Goal: Task Accomplishment & Management: Use online tool/utility

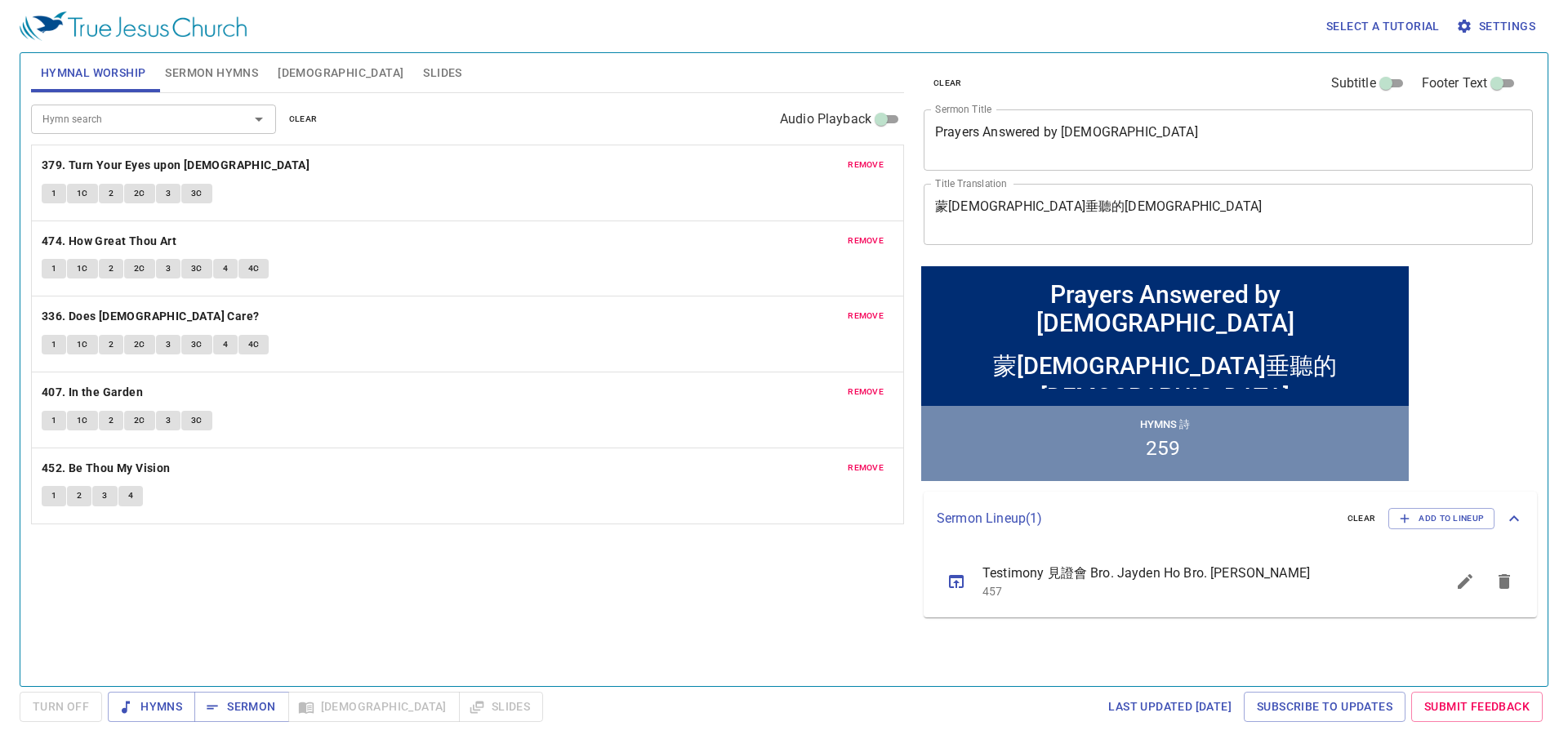
click at [863, 161] on span "remove" at bounding box center [866, 165] width 36 height 14
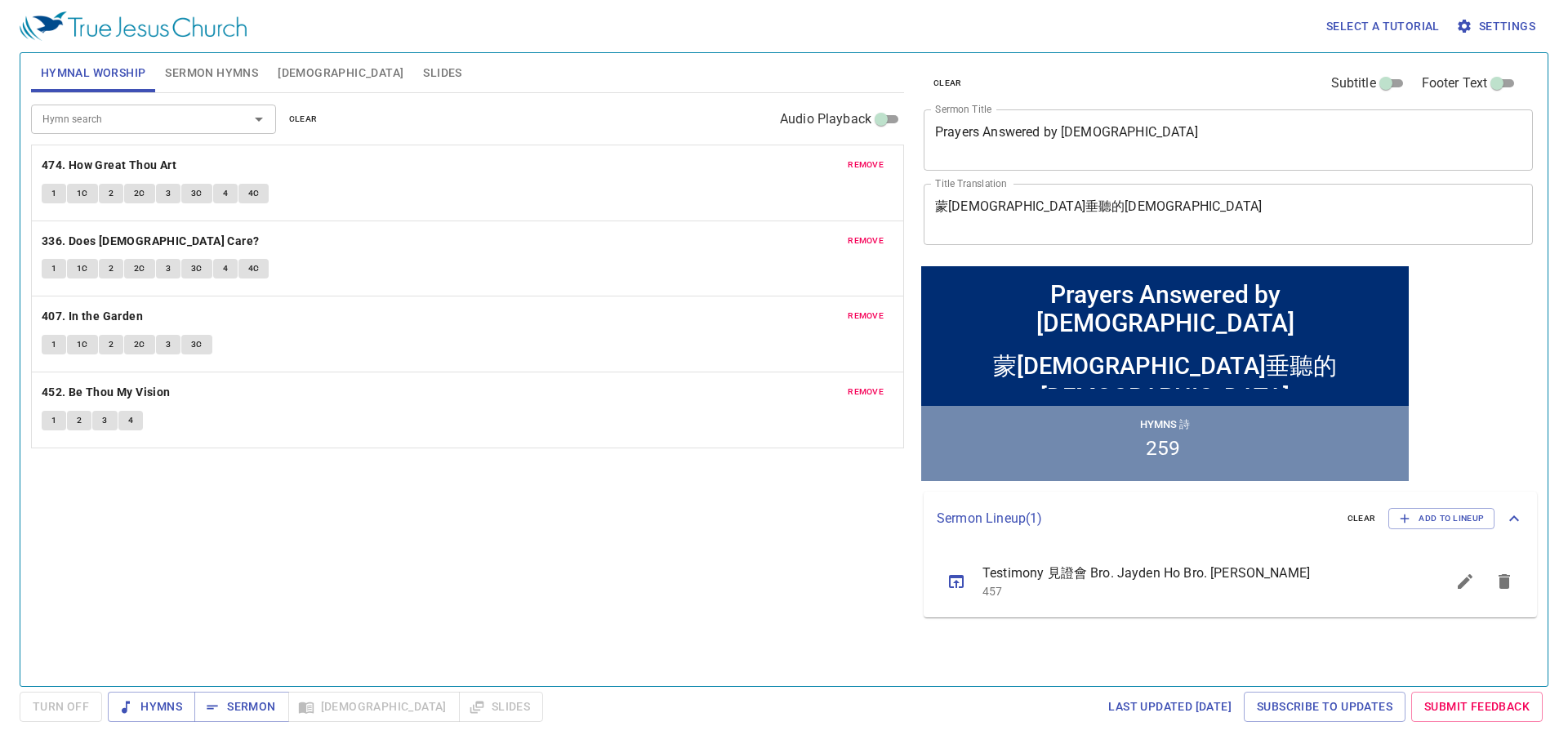
click at [863, 161] on span "remove" at bounding box center [866, 165] width 36 height 14
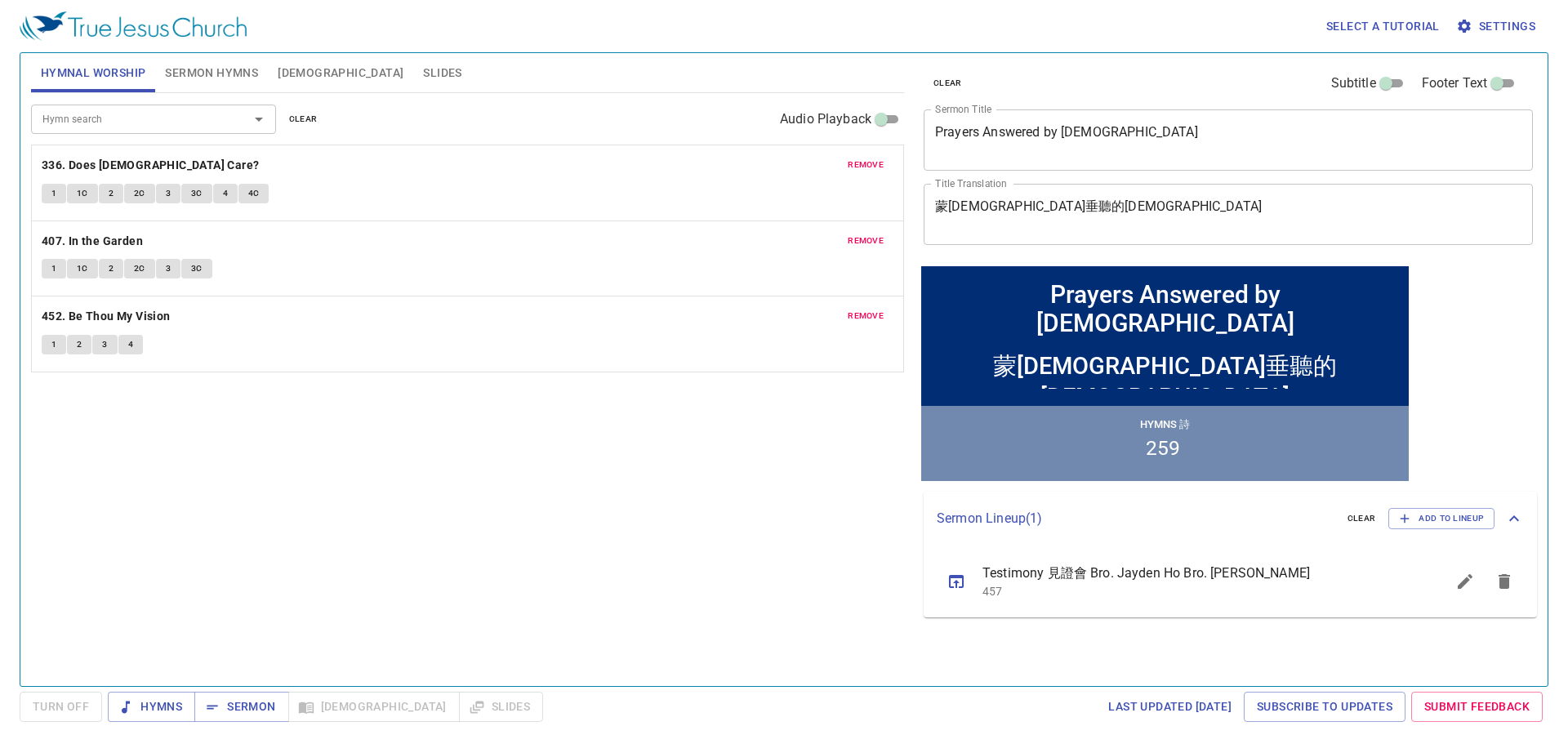
click at [863, 161] on span "remove" at bounding box center [866, 165] width 36 height 14
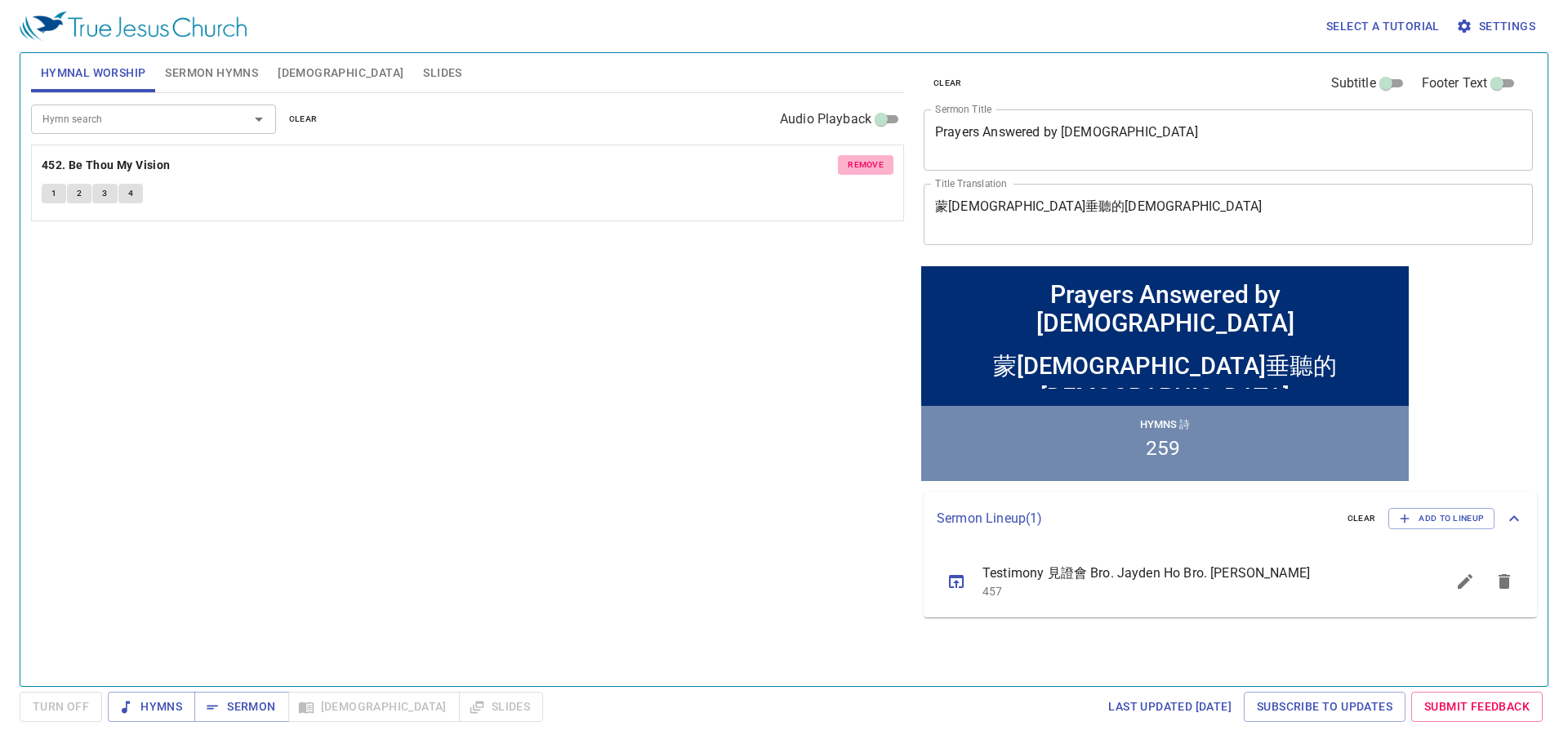
click at [863, 161] on span "remove" at bounding box center [866, 165] width 36 height 14
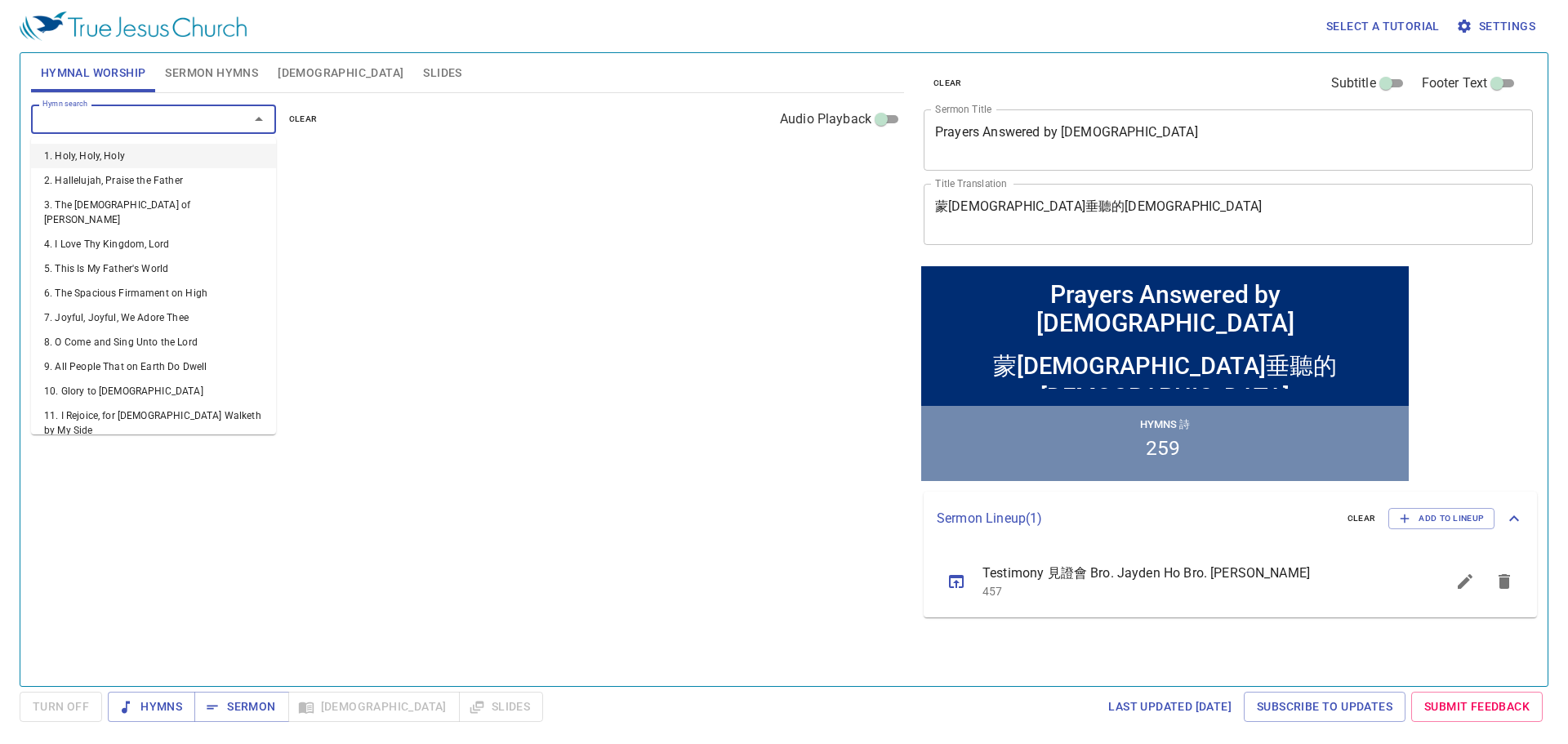
click at [199, 123] on input "Hymn search" at bounding box center [129, 119] width 187 height 19
type input "37"
click at [155, 154] on li "37. Though Your Sins Be as Scarlet" at bounding box center [154, 155] width 245 height 25
type input "137"
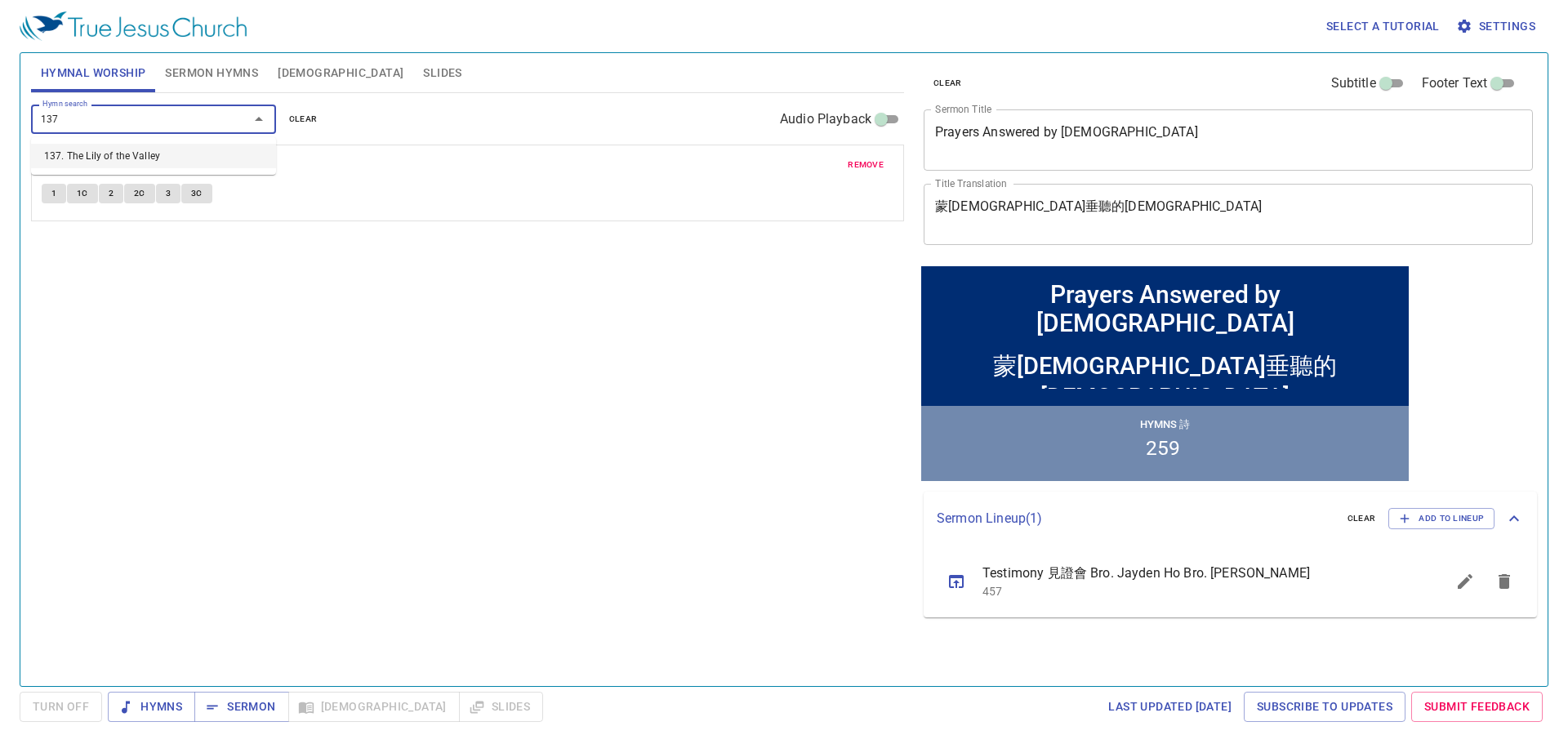
click at [62, 149] on li "137. The Lily of the Valley" at bounding box center [154, 155] width 245 height 25
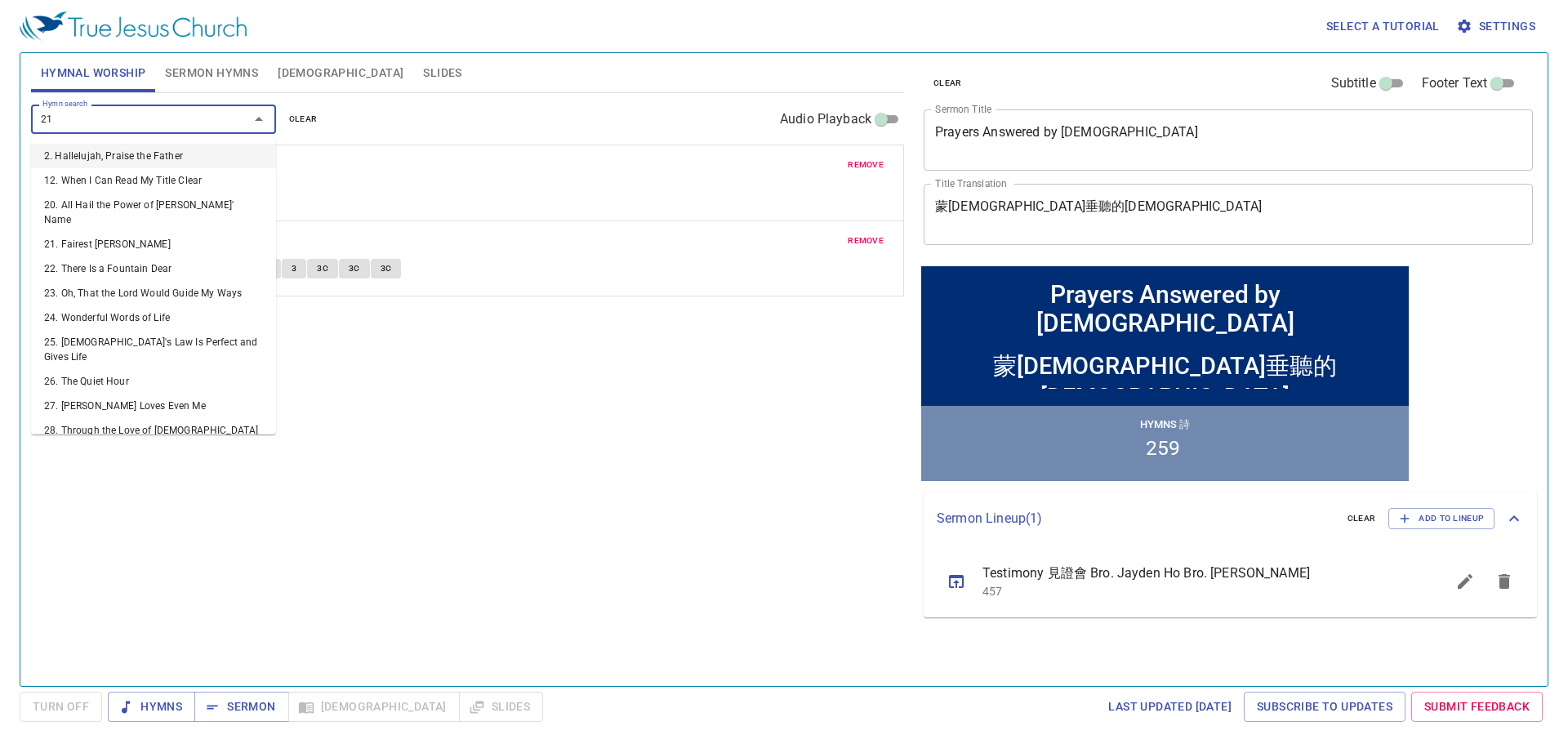
type input "210"
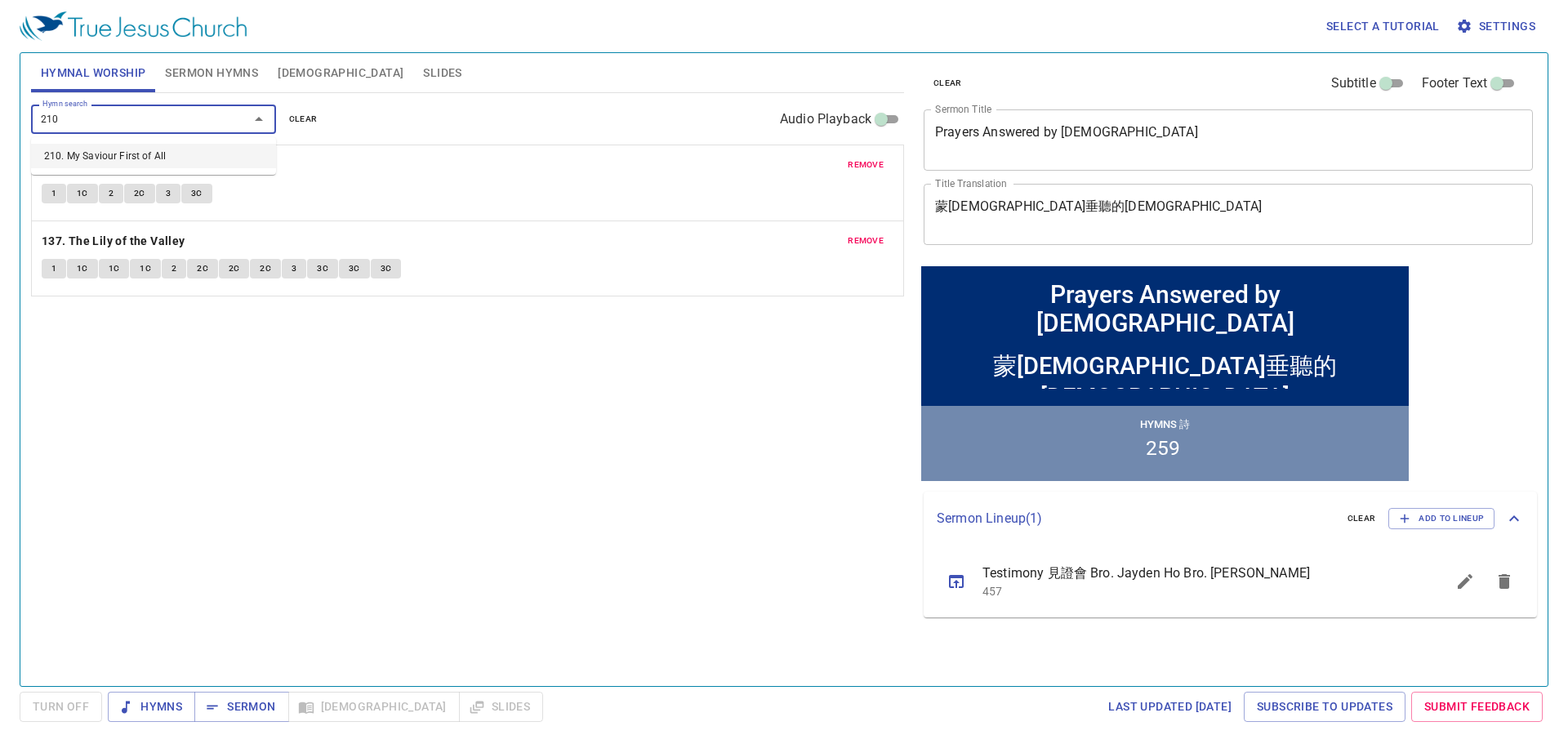
click at [100, 155] on li "210. My Saviour First of All" at bounding box center [154, 155] width 245 height 25
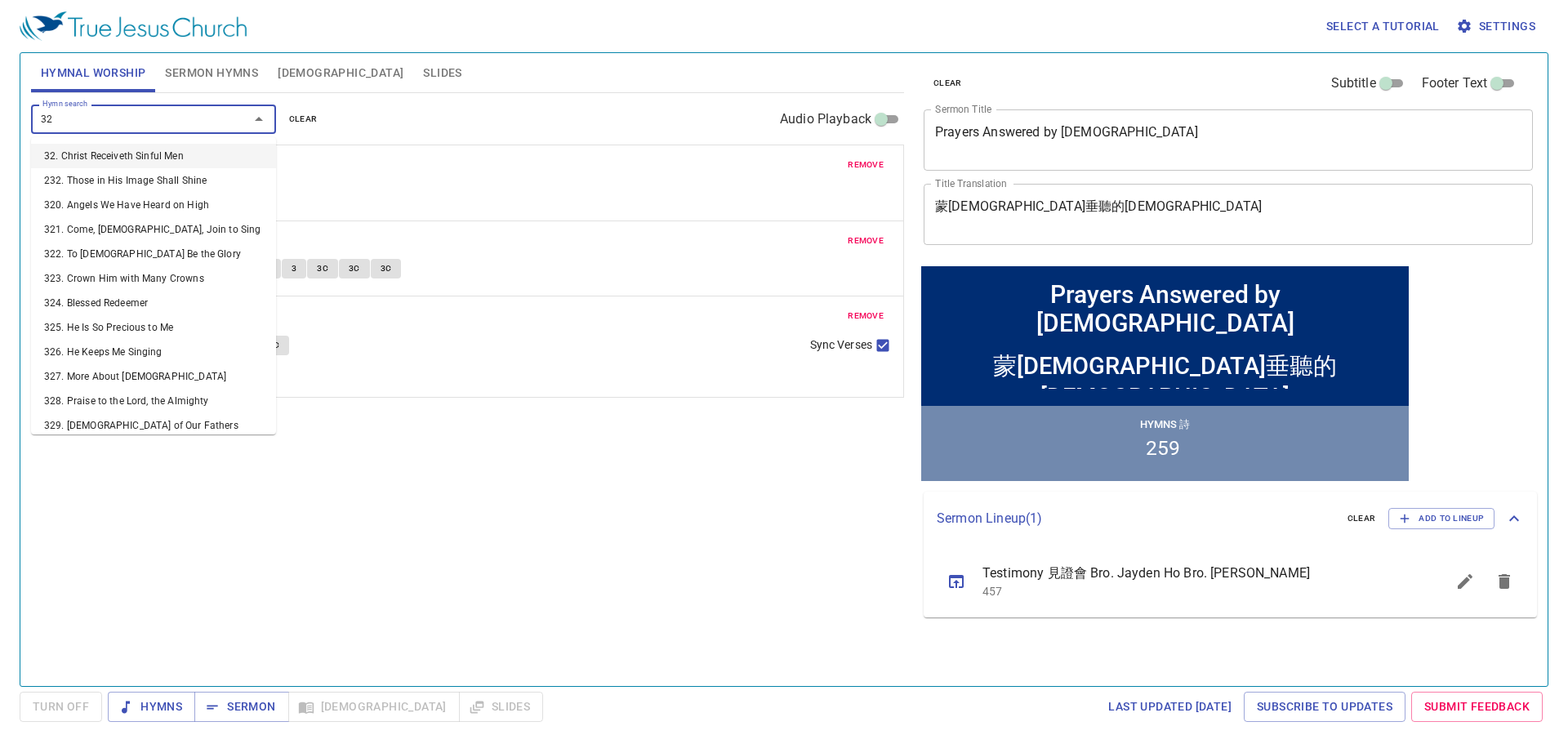
type input "325"
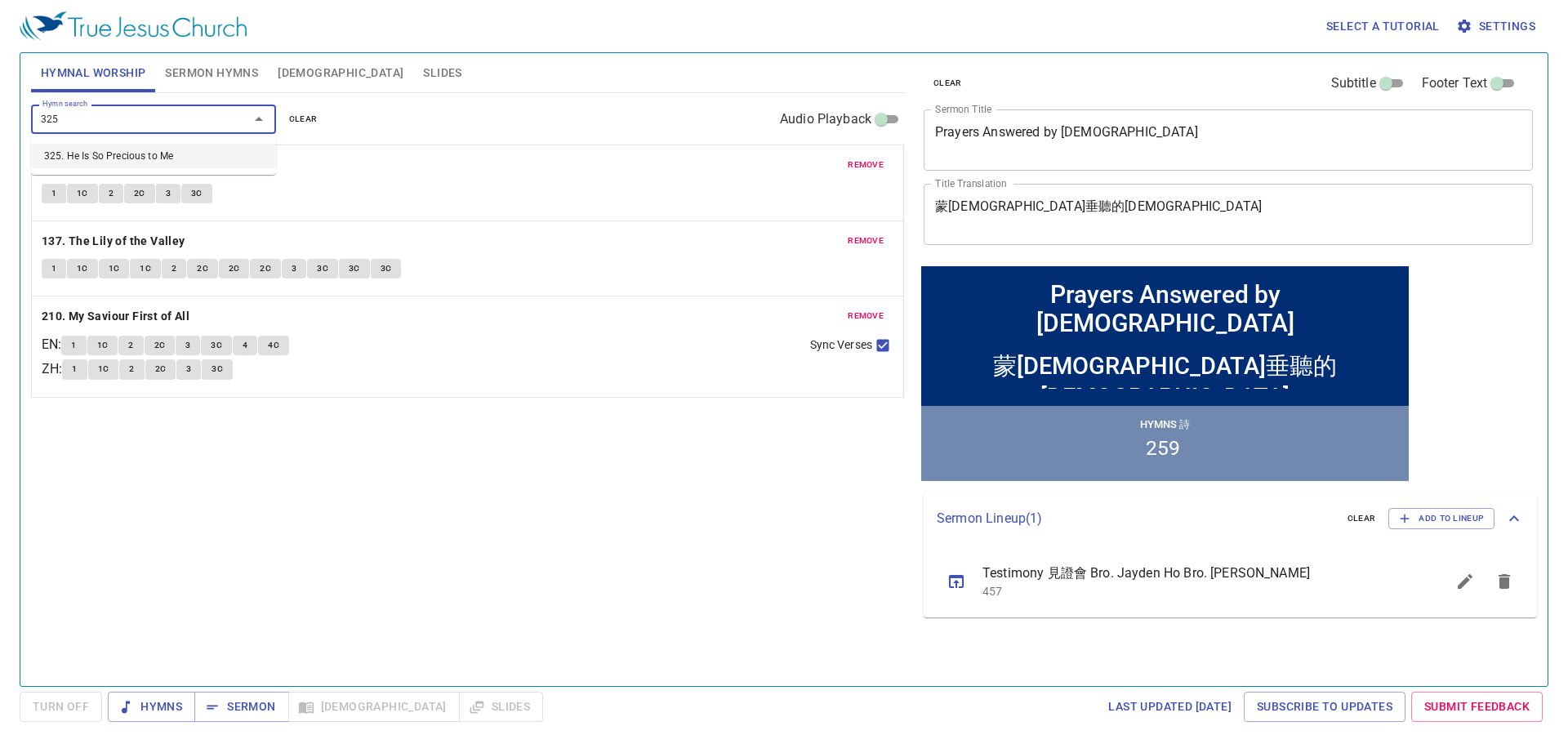
click at [71, 157] on li "325. He Is So Precious to Me" at bounding box center [154, 155] width 245 height 25
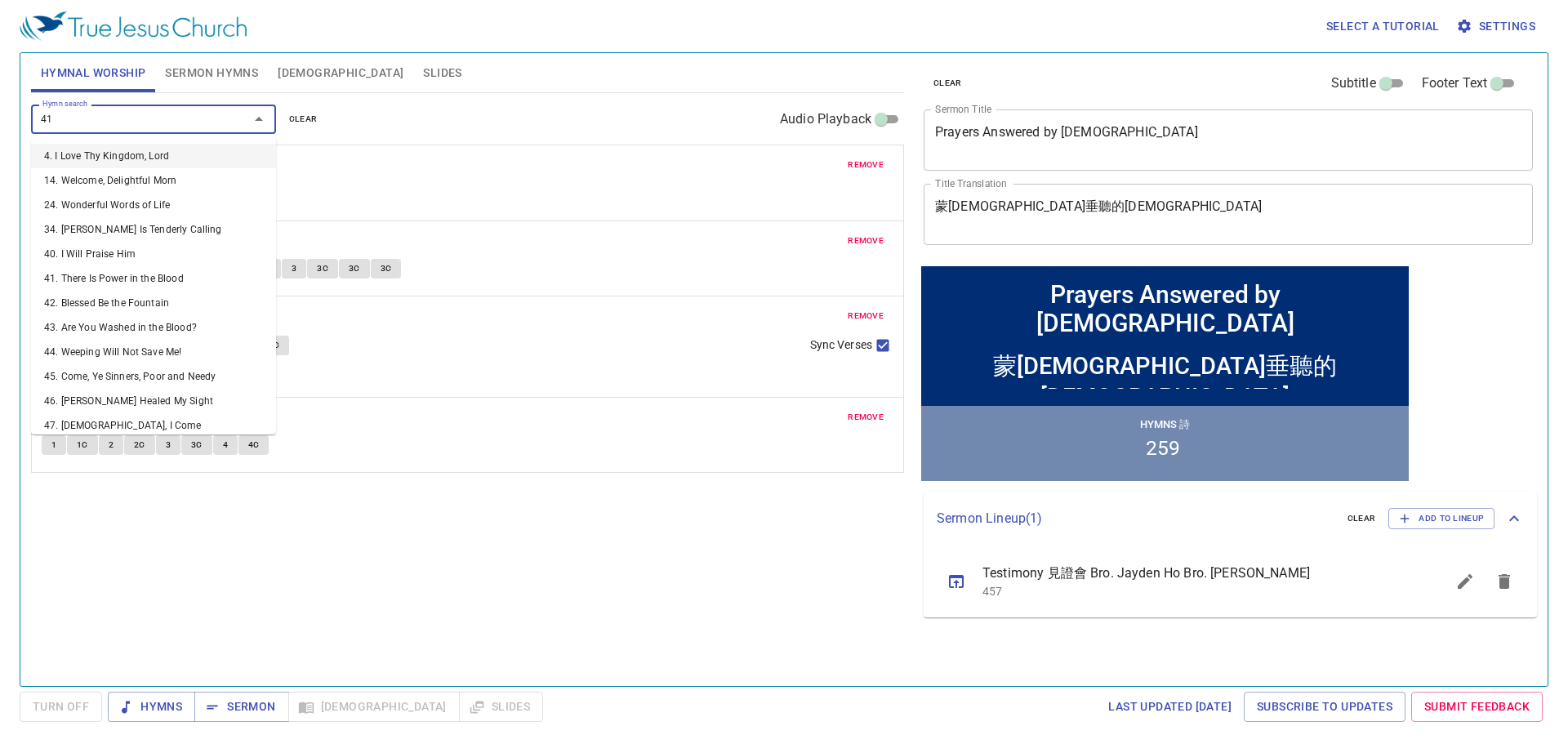
type input "418"
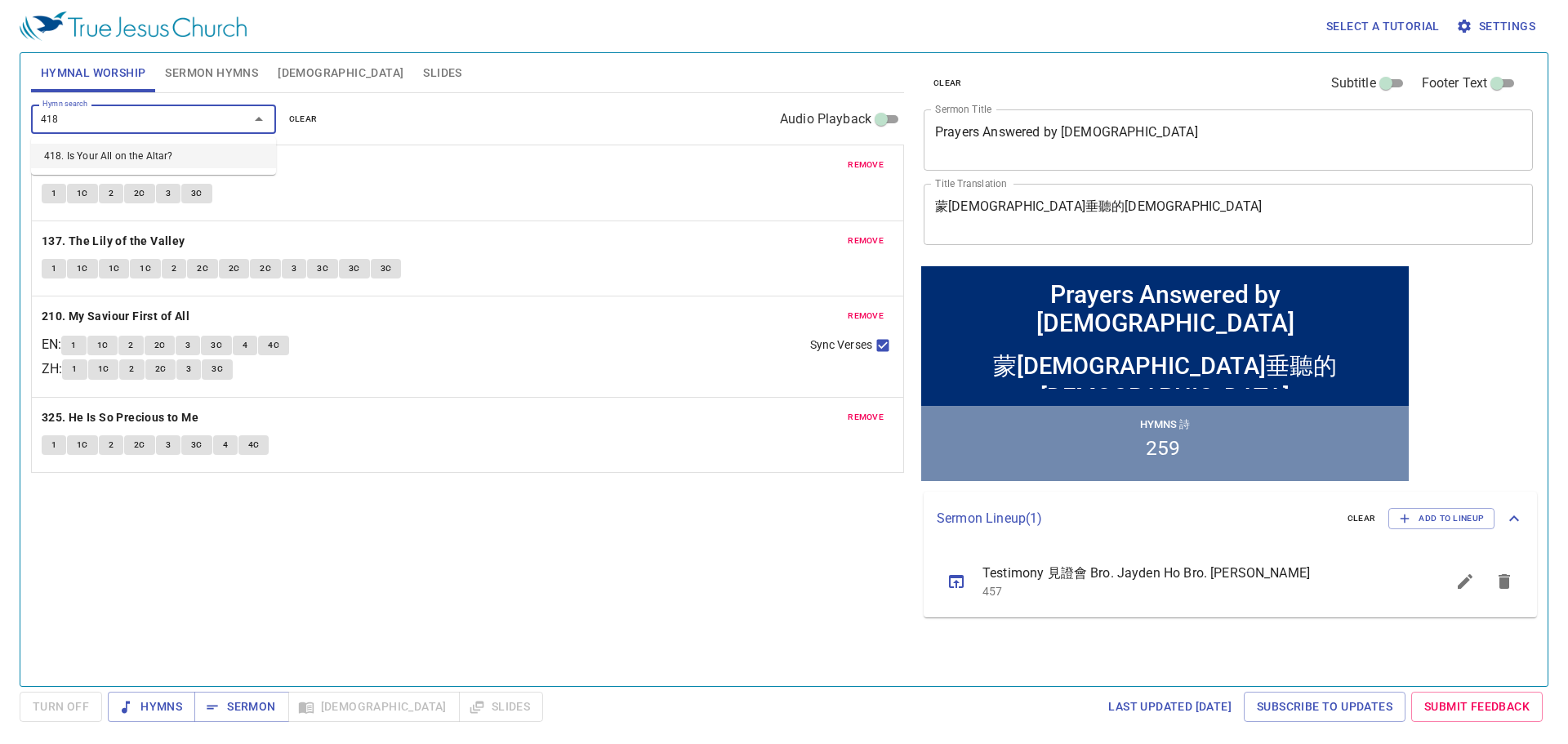
click at [129, 158] on li "418. Is Your All on the Altar?" at bounding box center [154, 155] width 245 height 25
click at [258, 706] on span "Sermon" at bounding box center [241, 707] width 68 height 20
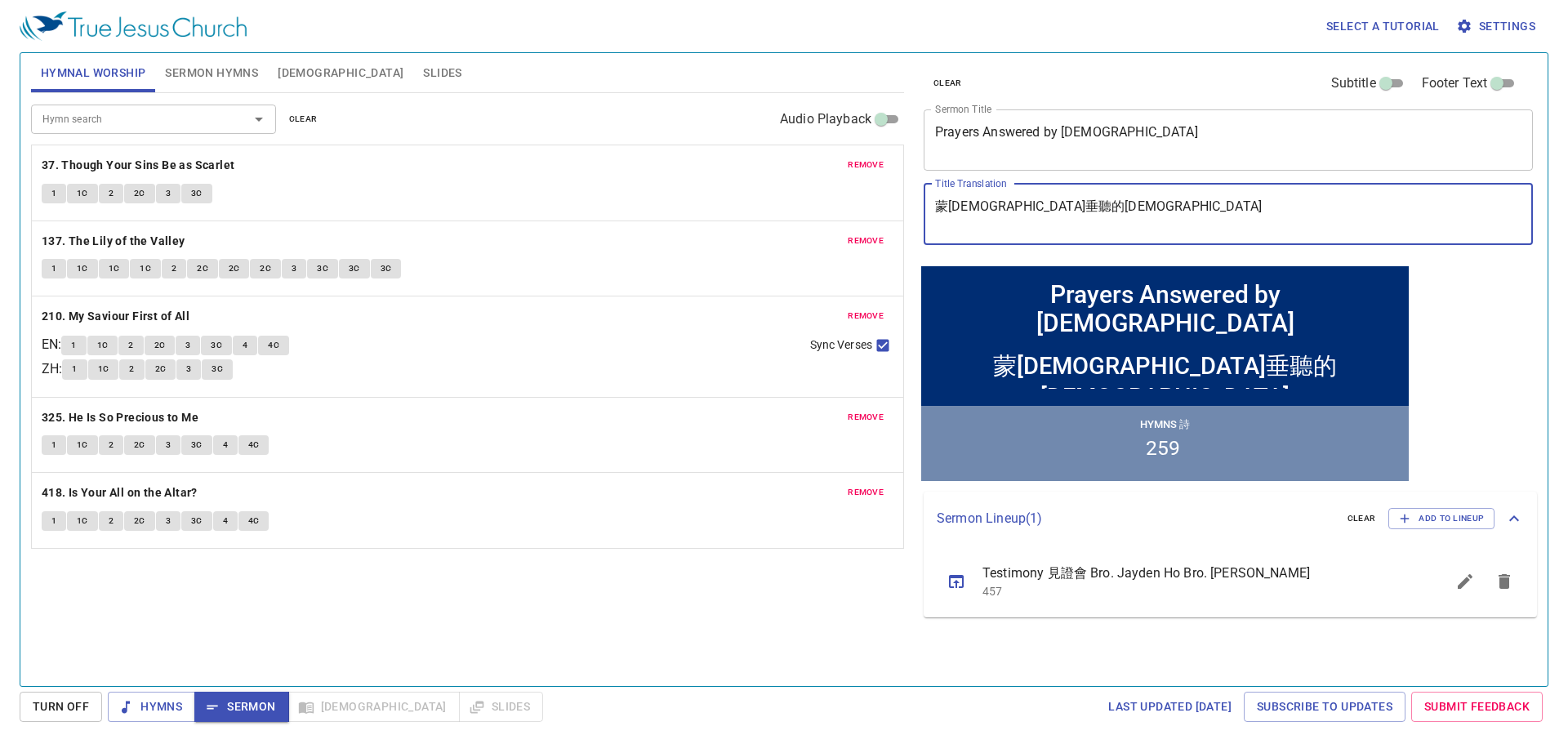
drag, startPoint x: 1050, startPoint y: 202, endPoint x: 922, endPoint y: 223, distance: 129.7
click at [922, 223] on div "clear Subtitle Footer Text Sermon Title Prayers Answered by God x Sermon Title …" at bounding box center [1227, 158] width 620 height 209
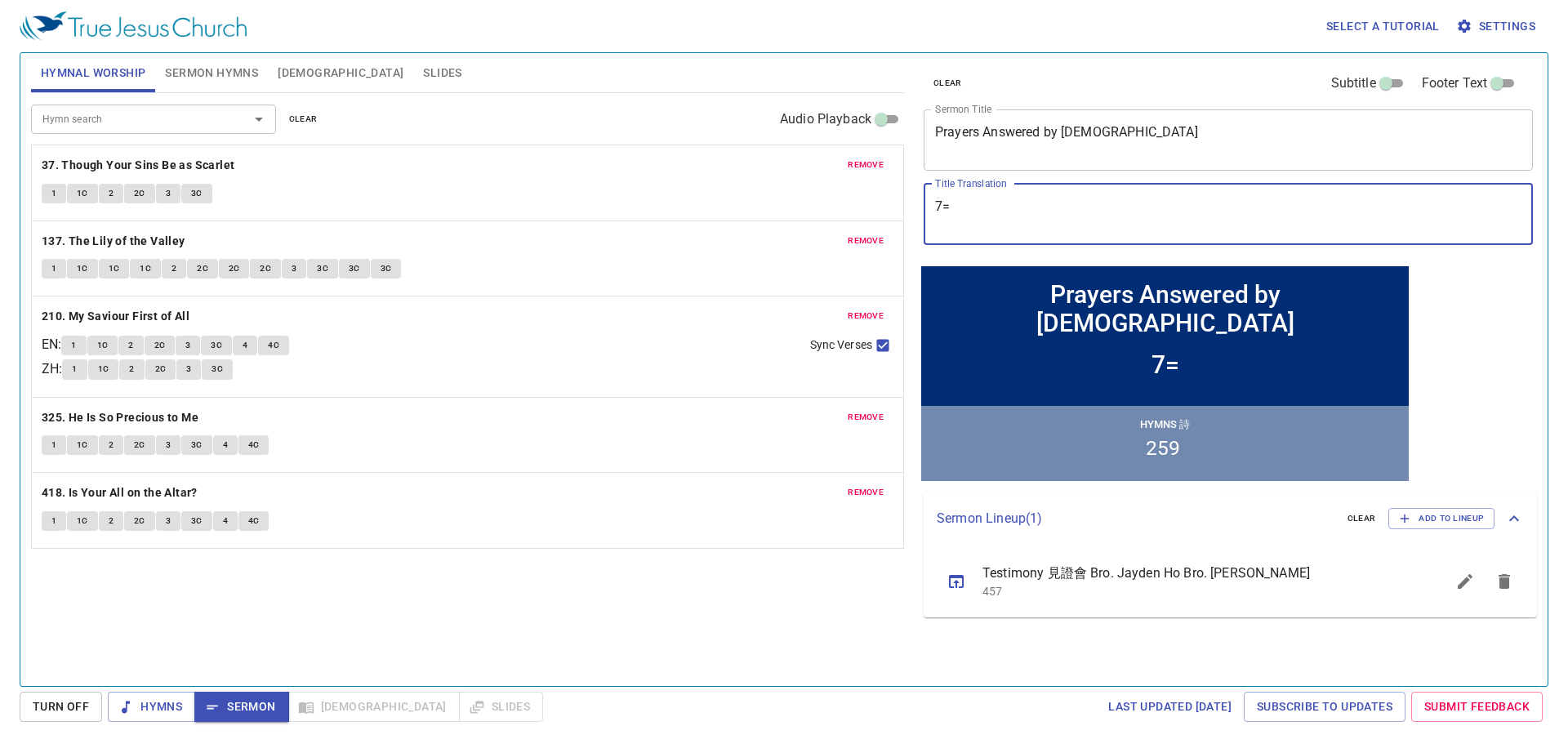
type textarea "7"
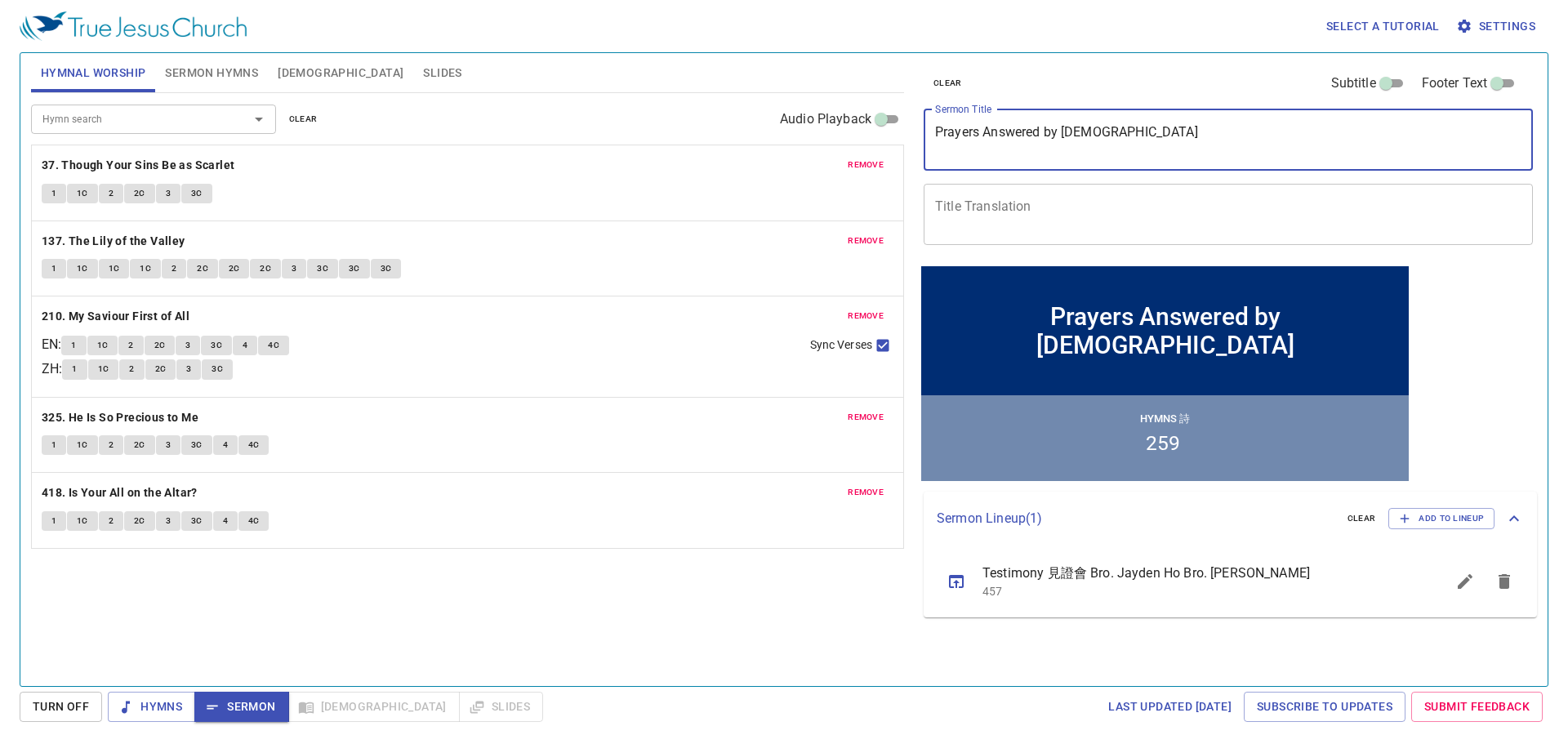
drag, startPoint x: 1210, startPoint y: 148, endPoint x: 849, endPoint y: 160, distance: 361.2
click at [849, 160] on div "Hymnal Worship Sermon Hymns Bible Slides Hymn search Hymn search clear Audio Pl…" at bounding box center [784, 363] width 1520 height 633
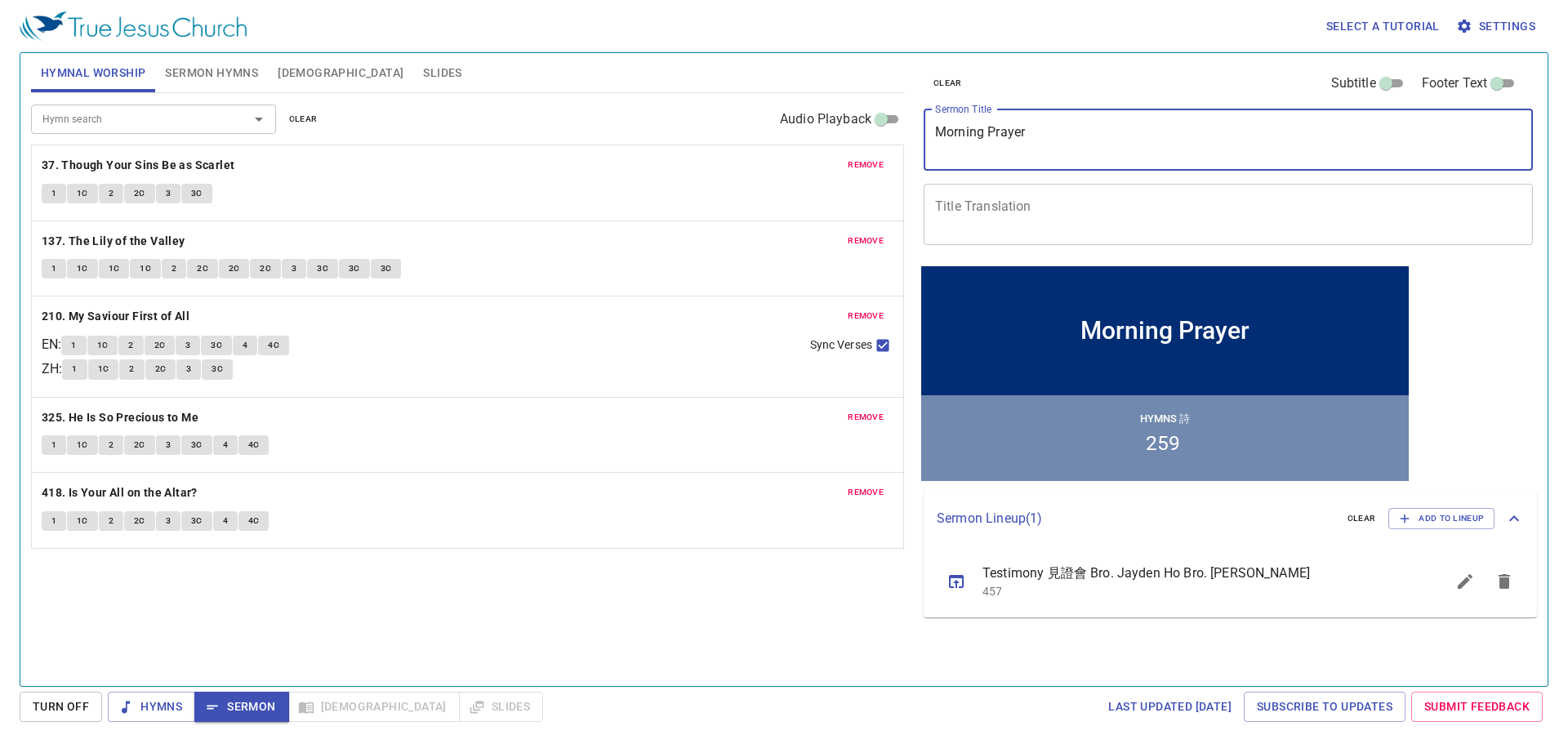
drag, startPoint x: 1198, startPoint y: 140, endPoint x: 884, endPoint y: 128, distance: 314.2
click at [884, 128] on div "Hymnal Worship Sermon Hymns Bible Slides Hymn search Hymn search clear Audio Pl…" at bounding box center [784, 363] width 1520 height 633
paste textarea "What is Pleasing the Lord (2)"
type textarea "What is Pleasing the Lord (2)"
click at [995, 207] on textarea "Title Translation" at bounding box center [1228, 214] width 586 height 31
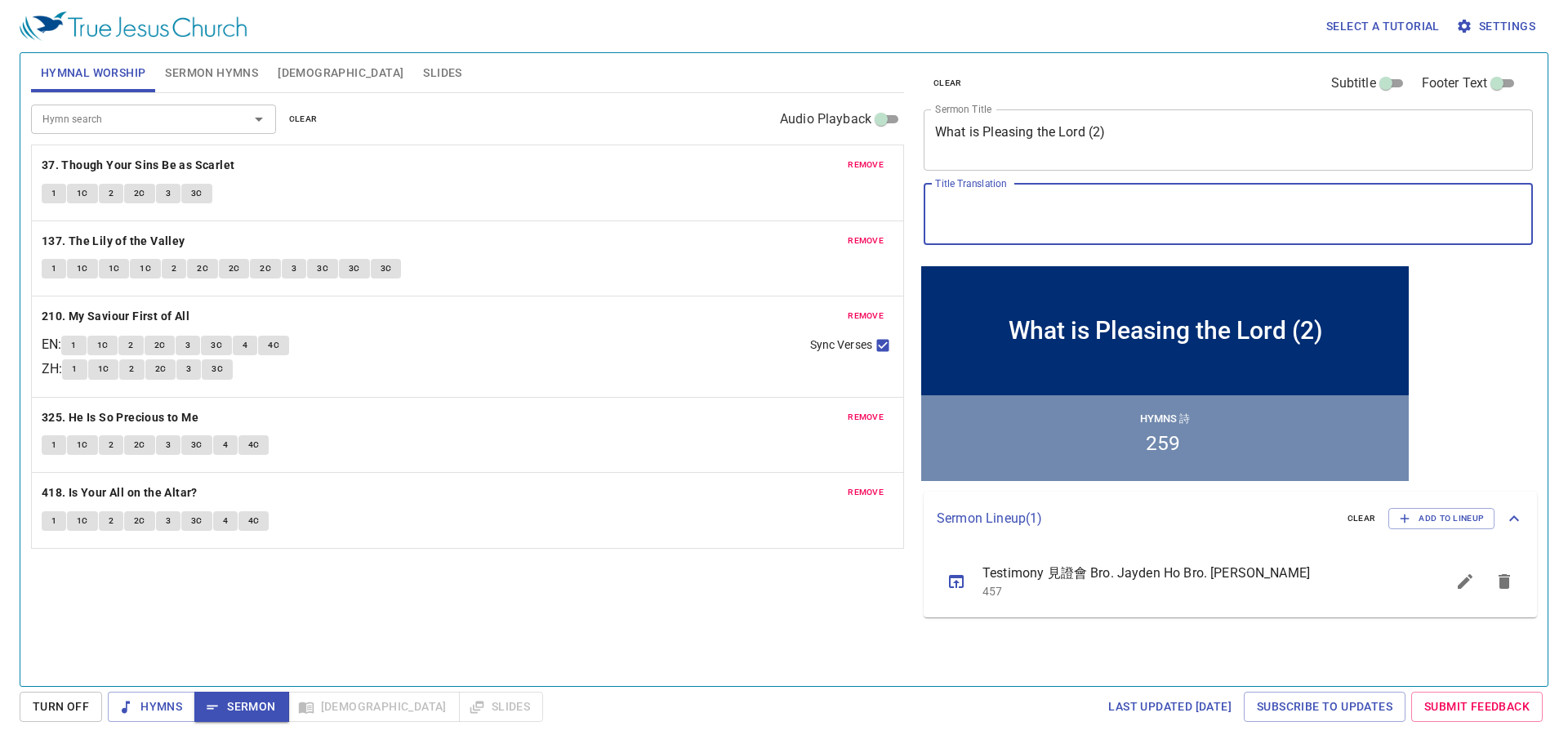
paste textarea "主所喜悅的事 (2)"
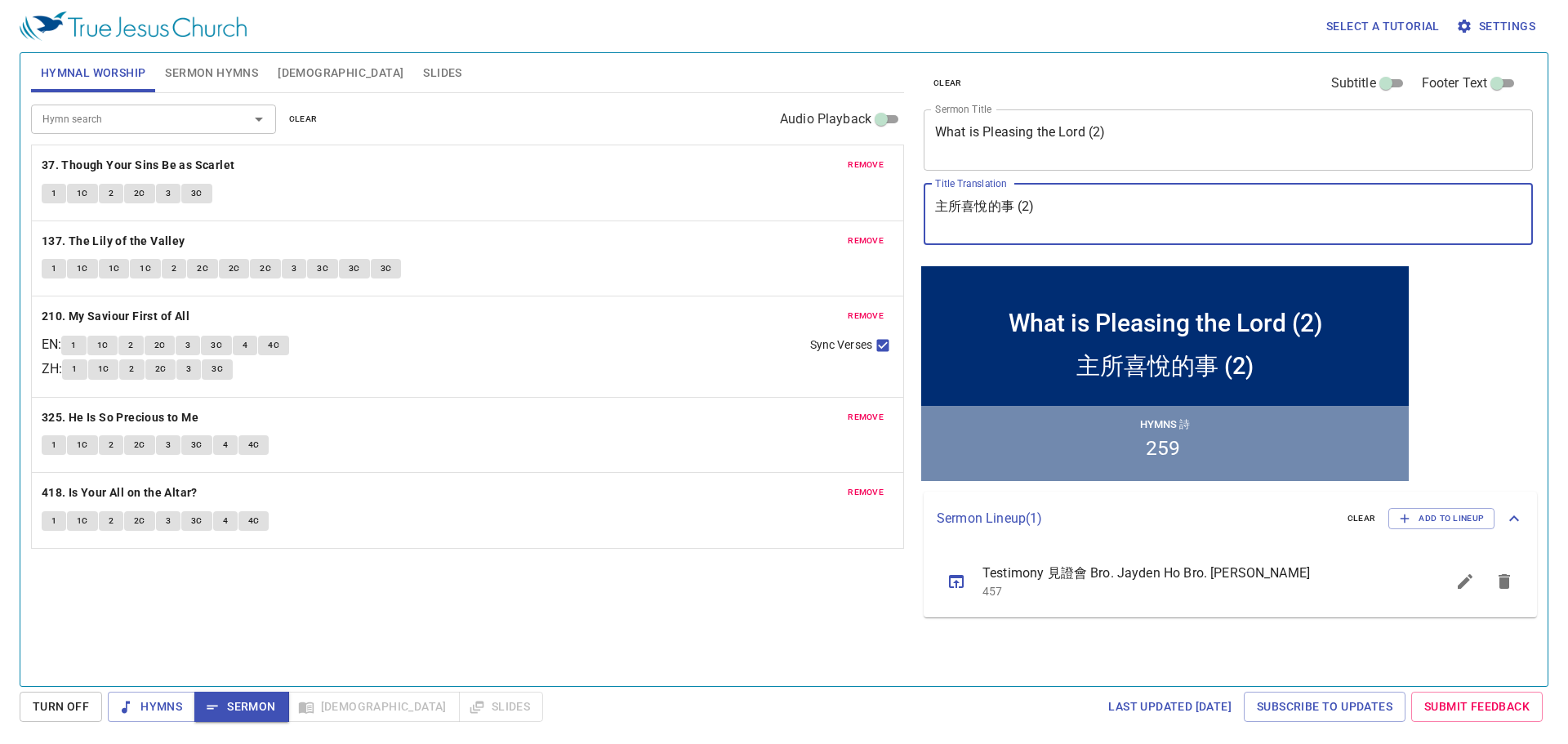
type textarea "主所喜悅的事 (2)"
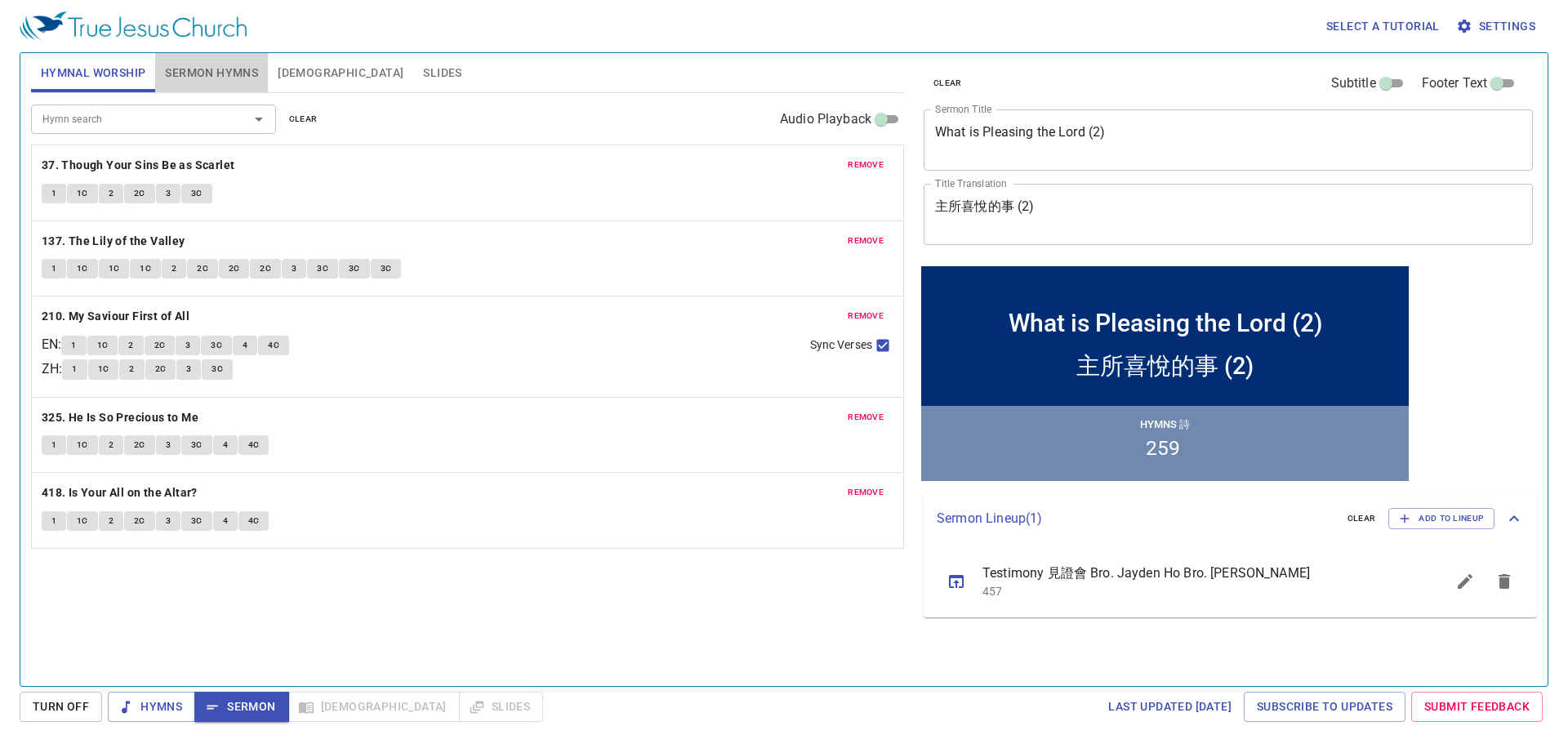
drag, startPoint x: 228, startPoint y: 75, endPoint x: 239, endPoint y: 84, distance: 14.2
click at [231, 75] on span "Sermon Hymns" at bounding box center [212, 73] width 93 height 20
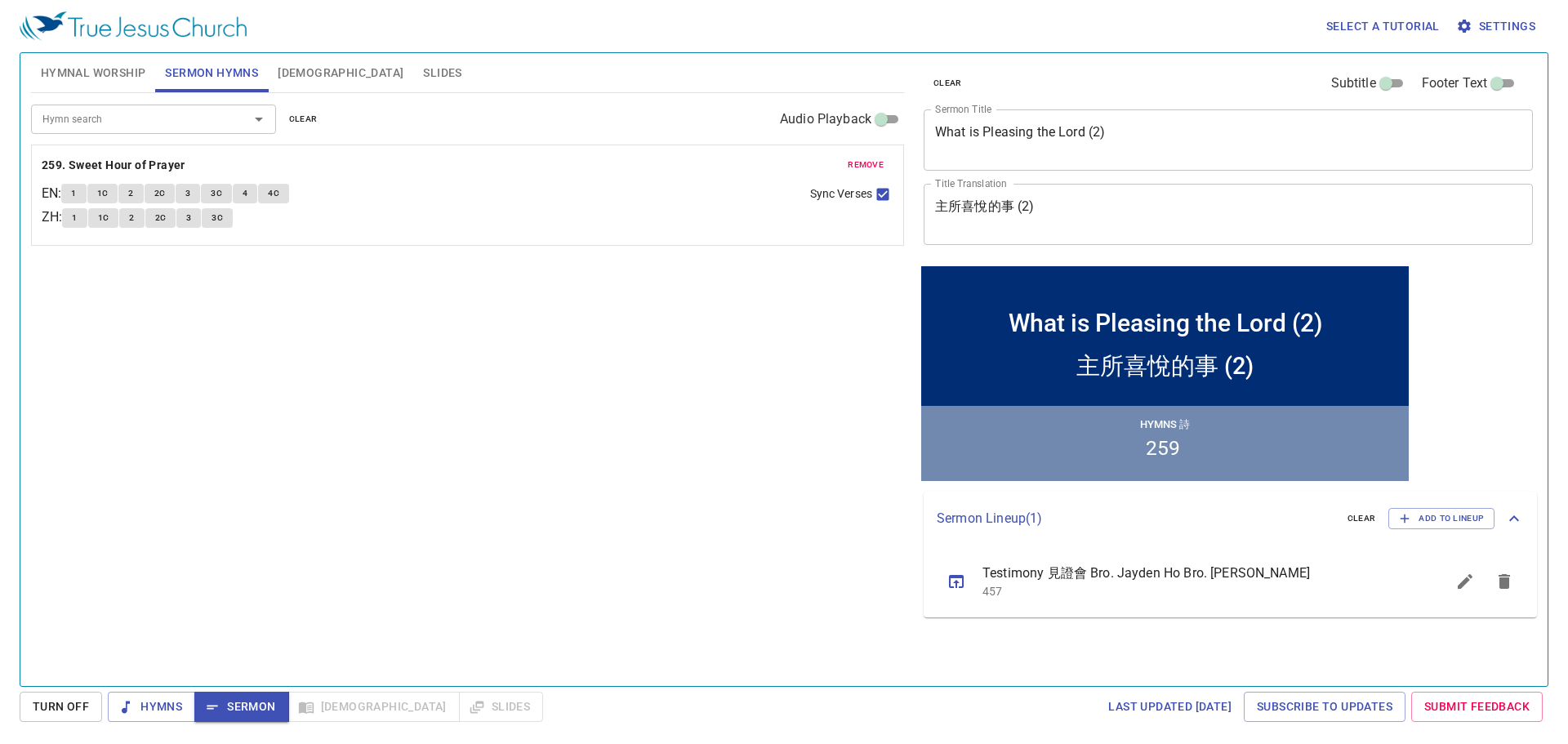
click at [868, 159] on span "remove" at bounding box center [866, 165] width 36 height 14
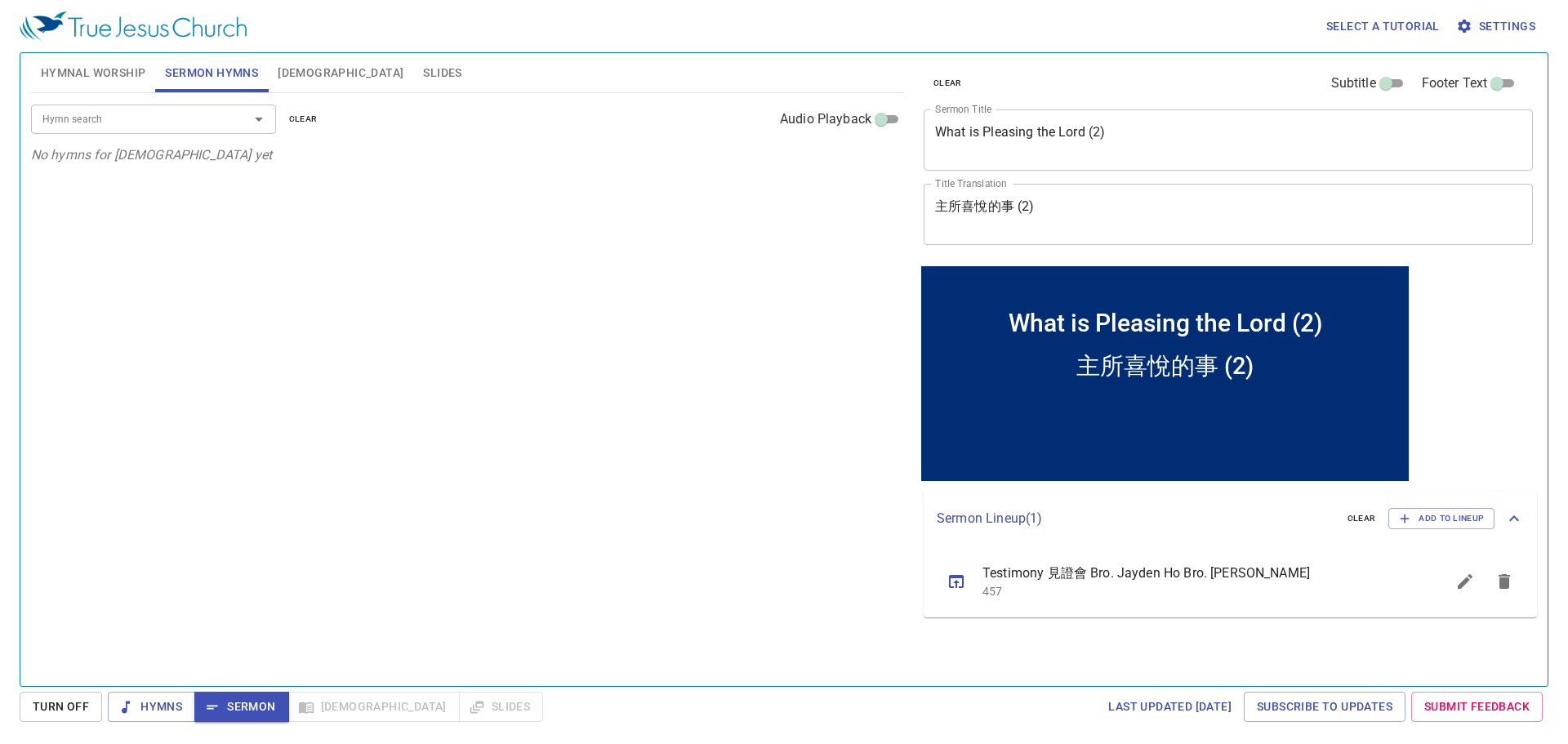
click at [167, 123] on input "Hymn search" at bounding box center [129, 119] width 187 height 19
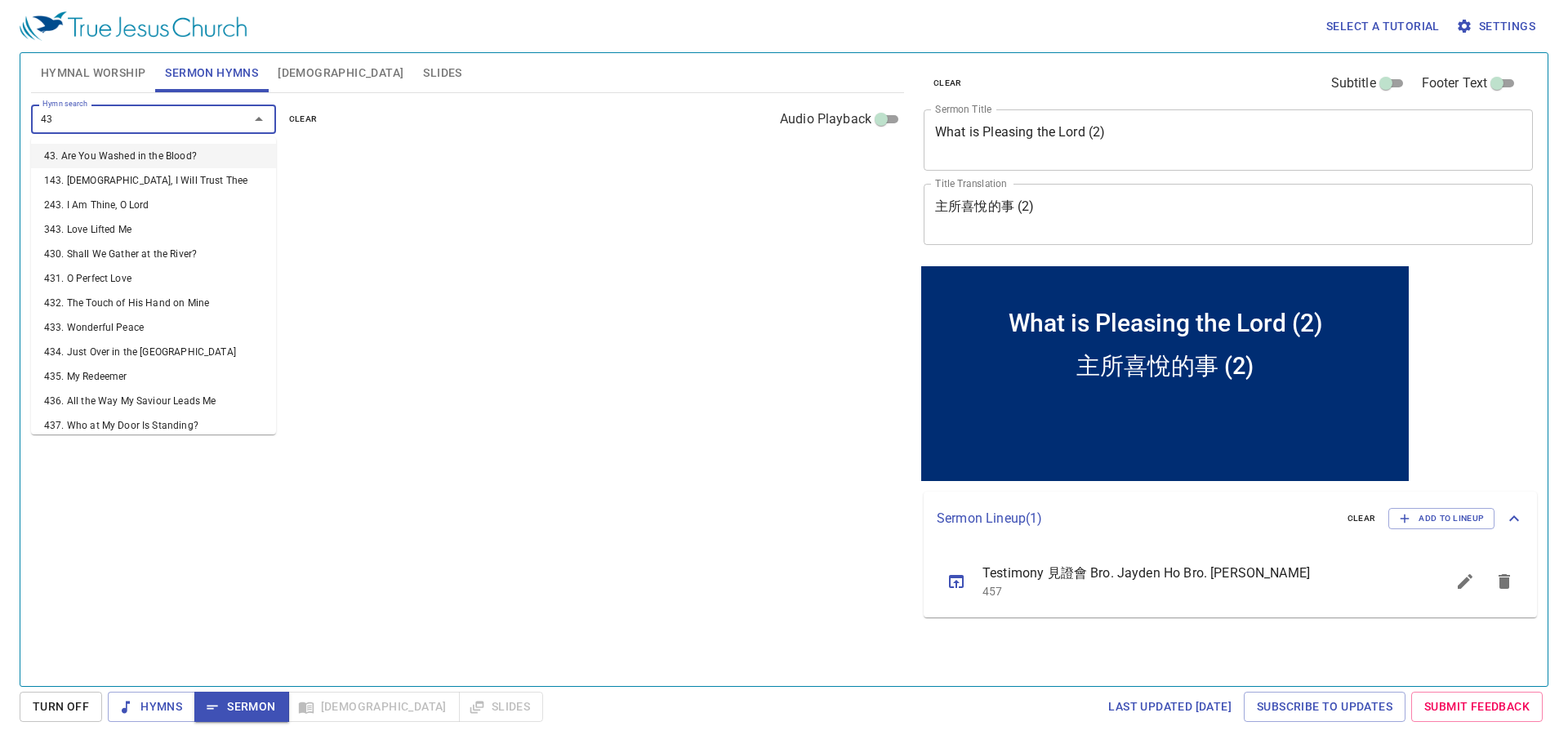
type input "430"
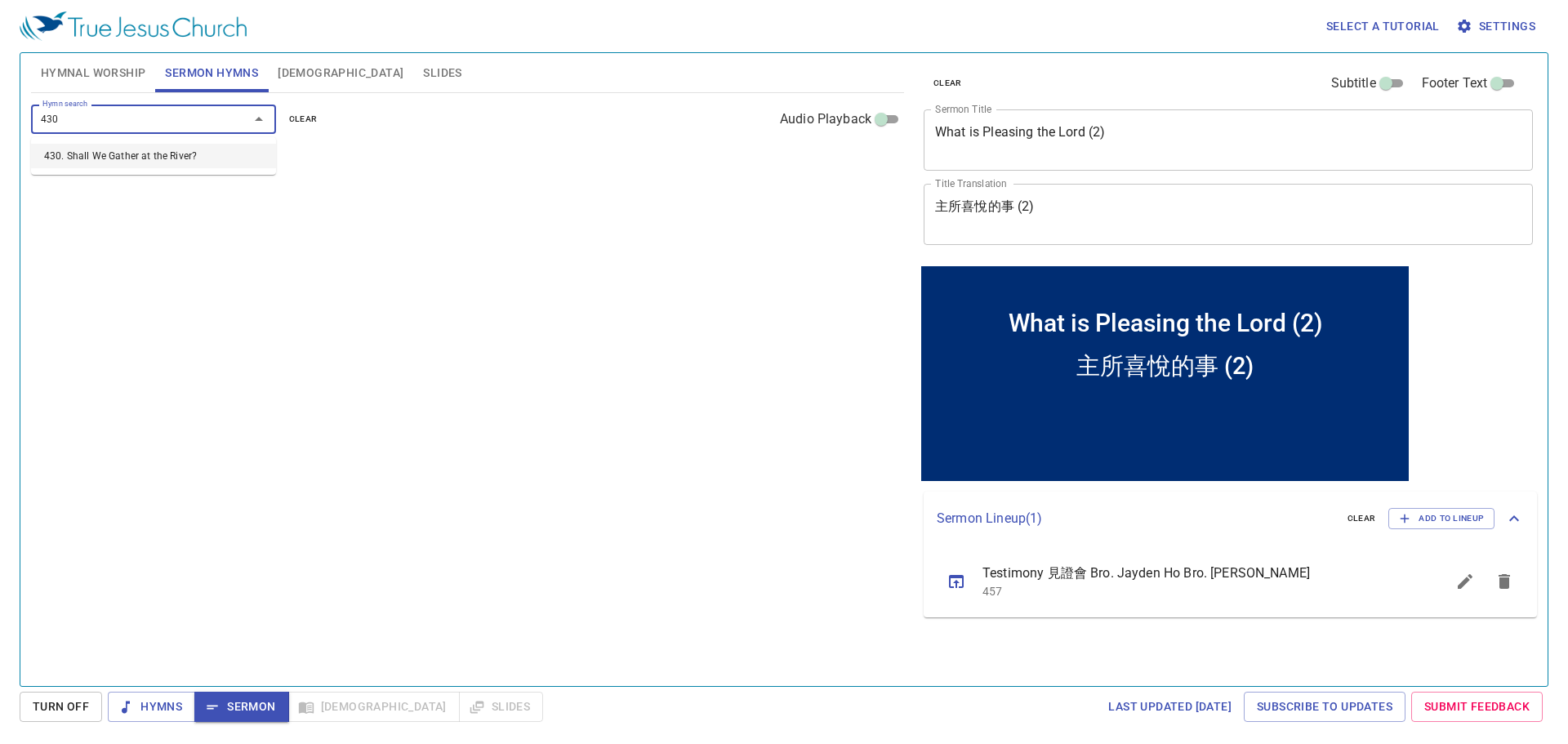
click at [175, 161] on li "430. Shall We Gather at the River?" at bounding box center [154, 155] width 245 height 25
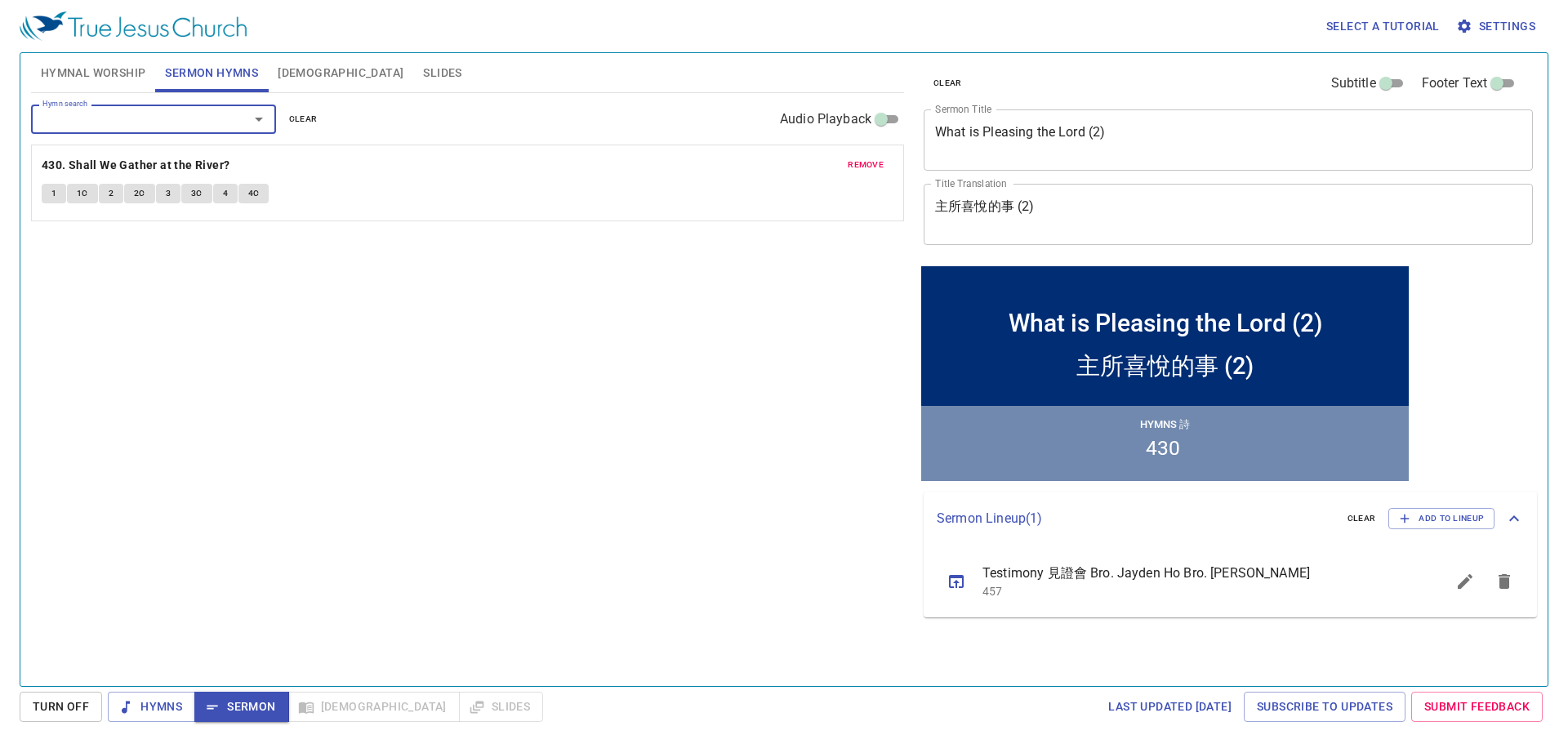
click at [523, 353] on div "Hymn search Hymn search clear Audio Playback remove 430. Shall We Gather at the…" at bounding box center [468, 383] width 873 height 579
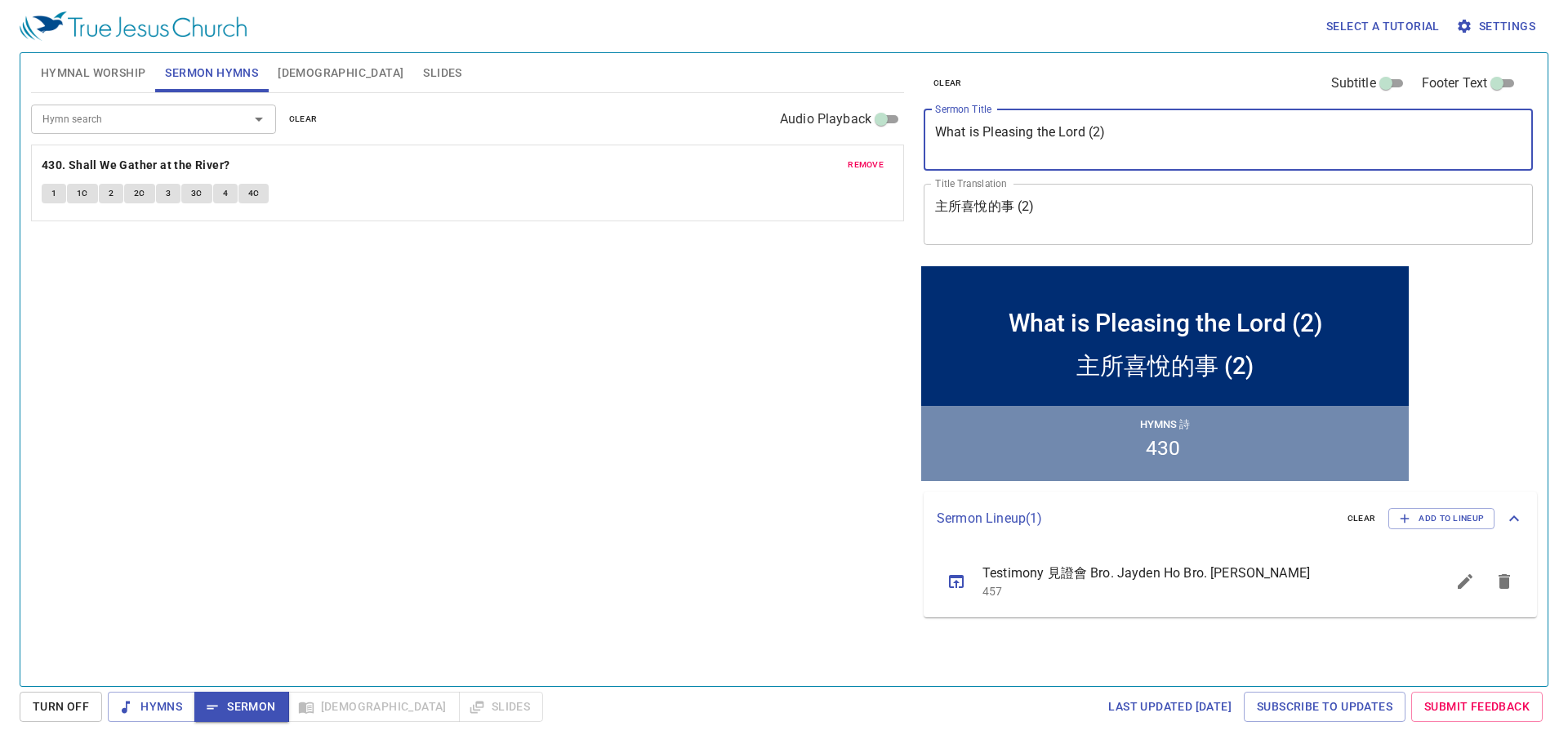
click at [1038, 134] on textarea "What is Pleasing the Lord (2)" at bounding box center [1228, 139] width 586 height 31
type textarea "What is Pleasing to the Lord (2)"
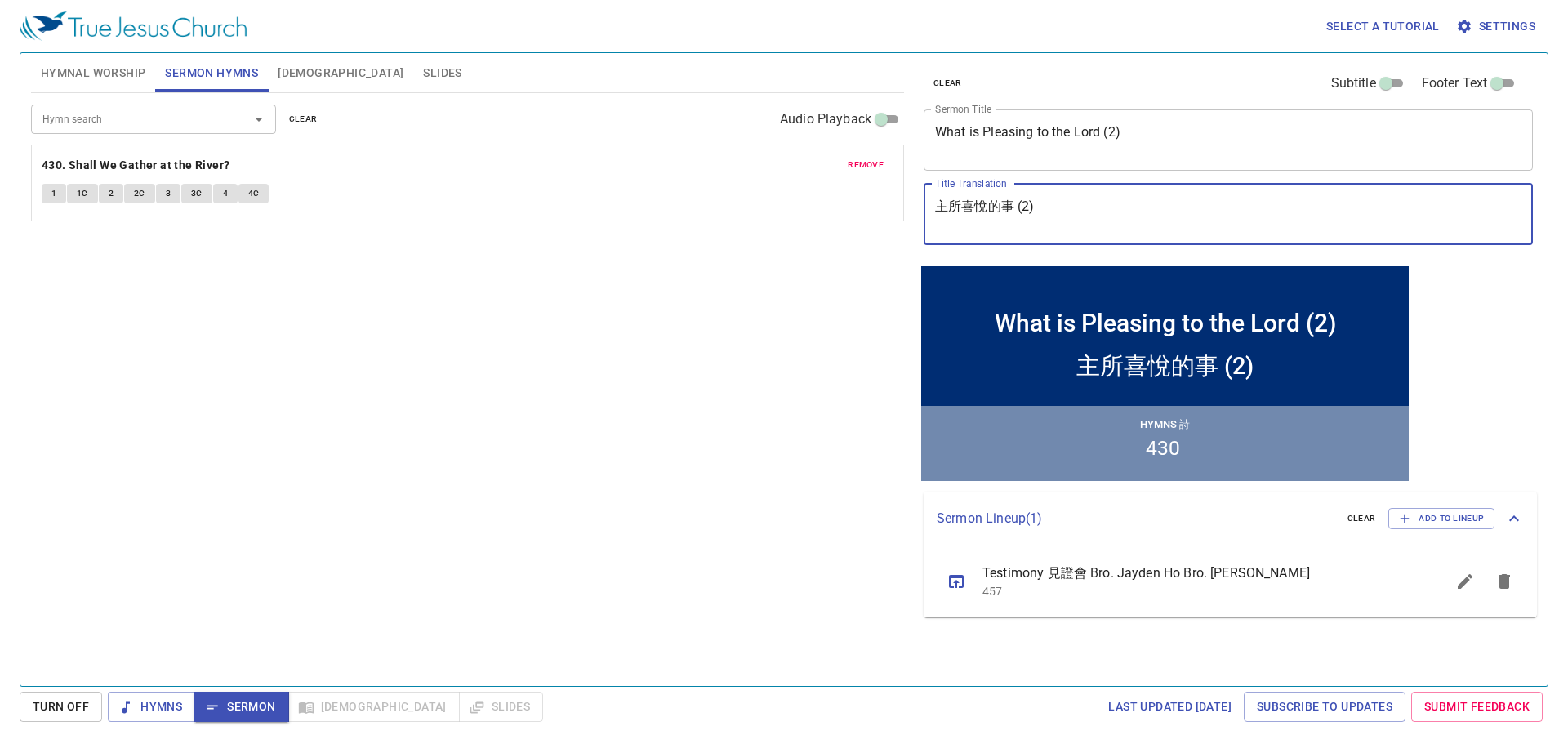
click at [1055, 214] on textarea "主所喜悅的事 (2)" at bounding box center [1228, 214] width 586 height 31
click at [1034, 209] on textarea "主所喜悅的事 (2)" at bounding box center [1228, 214] width 586 height 31
click at [1046, 206] on textarea "主所喜悅的事 (2)" at bounding box center [1228, 214] width 586 height 31
click at [1029, 212] on textarea "主所喜悅的事 (2)" at bounding box center [1228, 214] width 586 height 31
paste textarea "二"
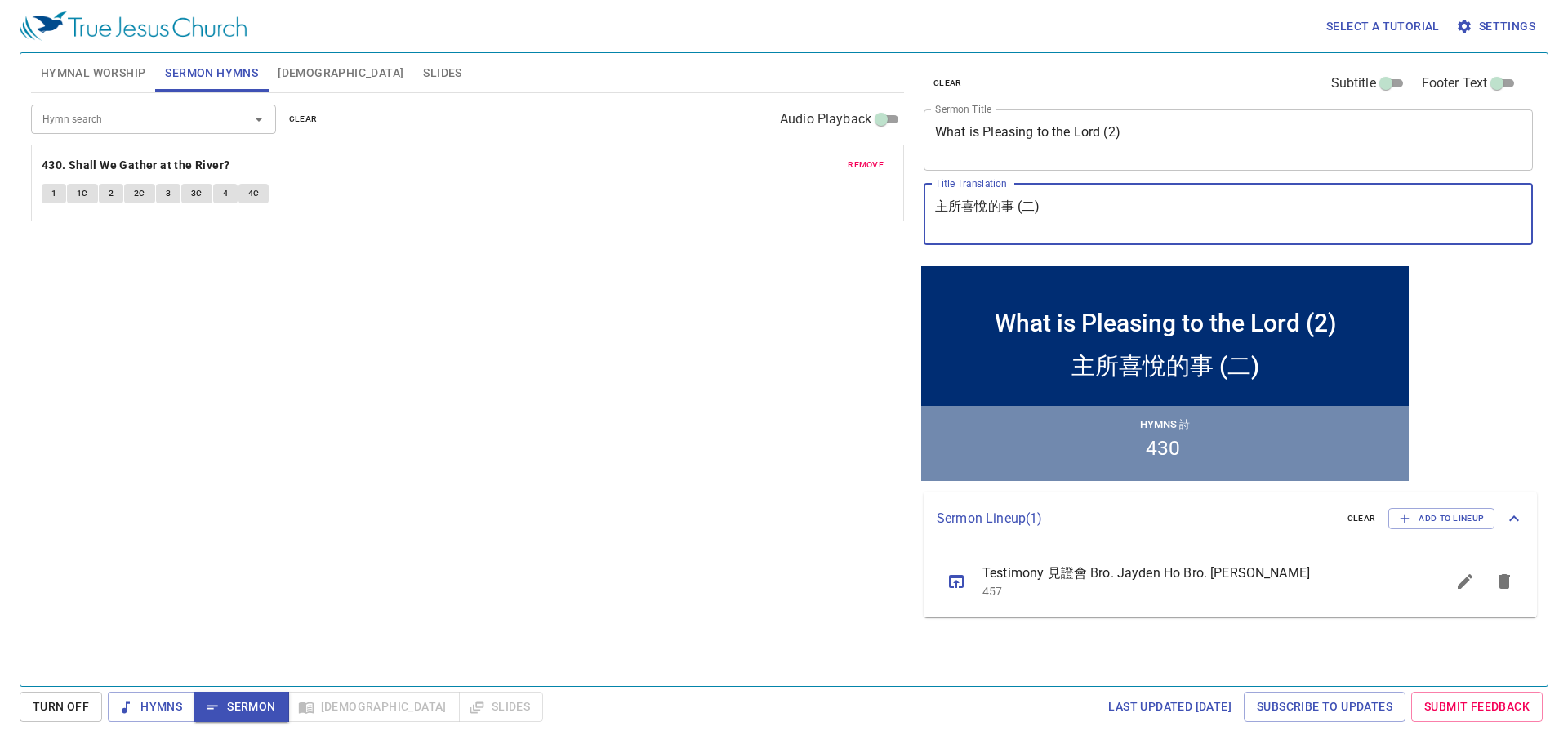
type textarea "主所喜悅的事 (二)"
click at [1255, 36] on div "Select a tutorial Settings" at bounding box center [781, 26] width 1523 height 53
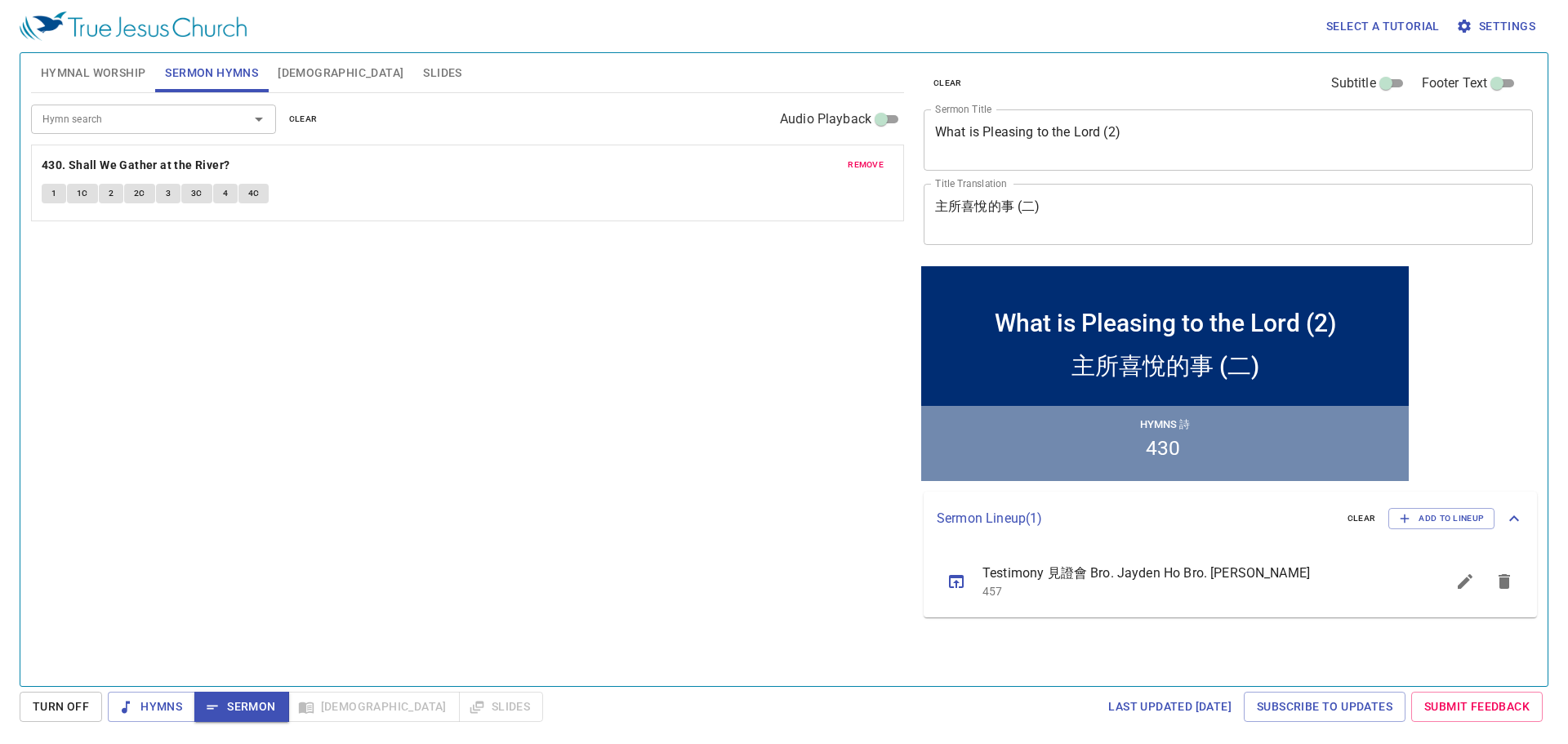
click at [110, 71] on span "Hymnal Worship" at bounding box center [93, 73] width 105 height 20
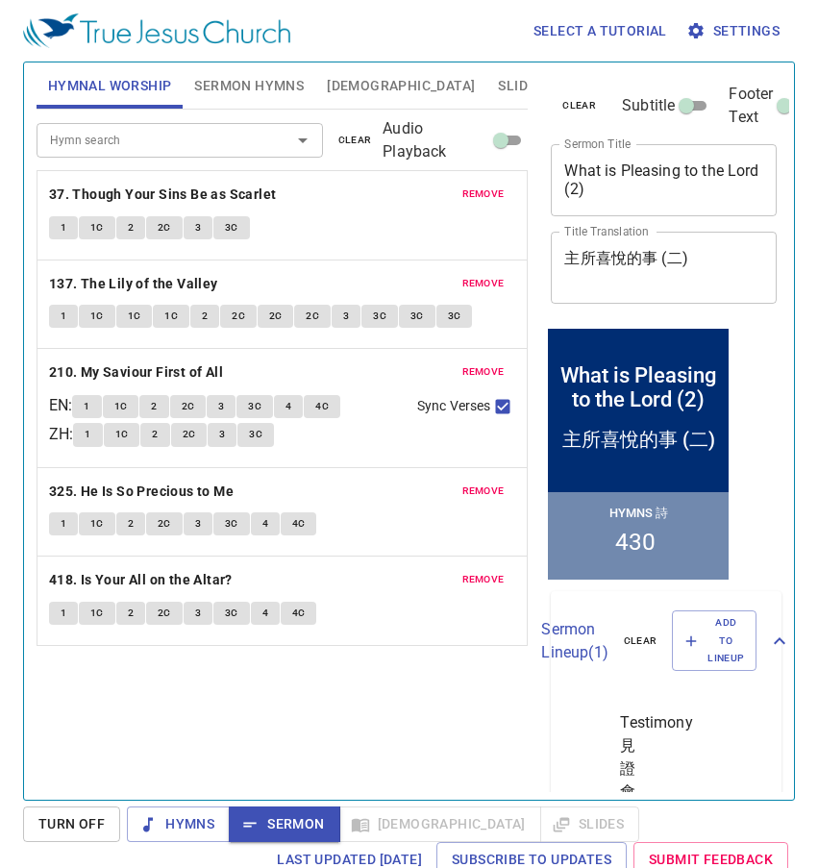
click at [117, 93] on span "Hymnal Worship" at bounding box center [110, 86] width 124 height 24
click at [177, 827] on span "Hymns" at bounding box center [178, 825] width 72 height 24
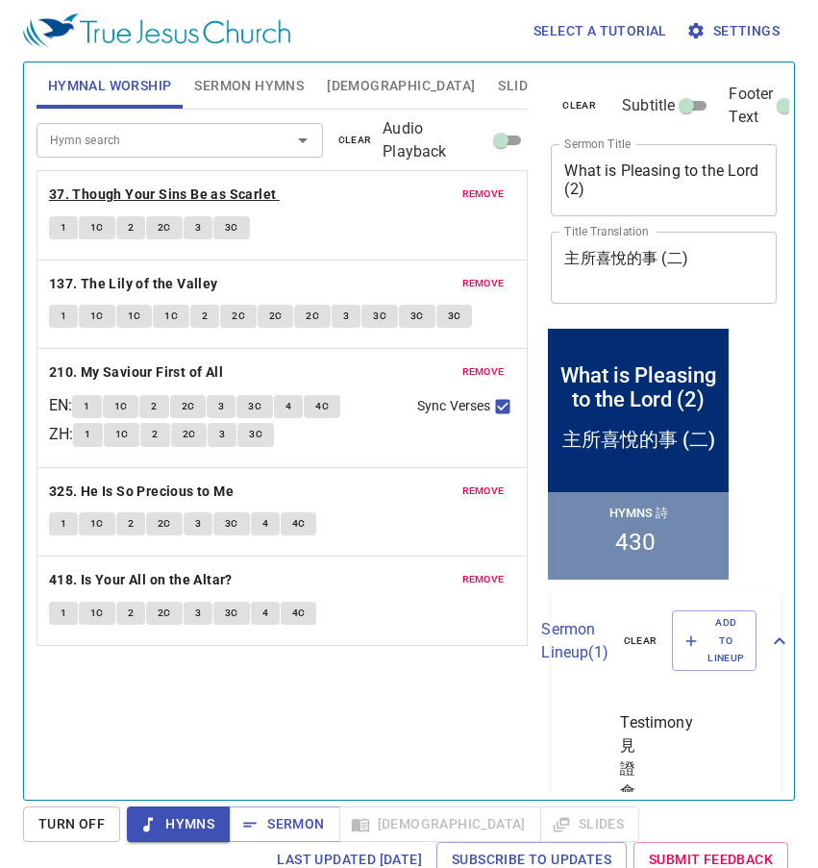
click at [160, 197] on b "37. Though Your Sins Be as Scarlet" at bounding box center [163, 195] width 228 height 24
click at [171, 821] on span "Hymns" at bounding box center [178, 825] width 72 height 24
click at [168, 822] on span "Hymns" at bounding box center [178, 825] width 72 height 24
click at [653, 473] on div at bounding box center [638, 481] width 181 height 20
click at [648, 473] on div at bounding box center [638, 481] width 181 height 20
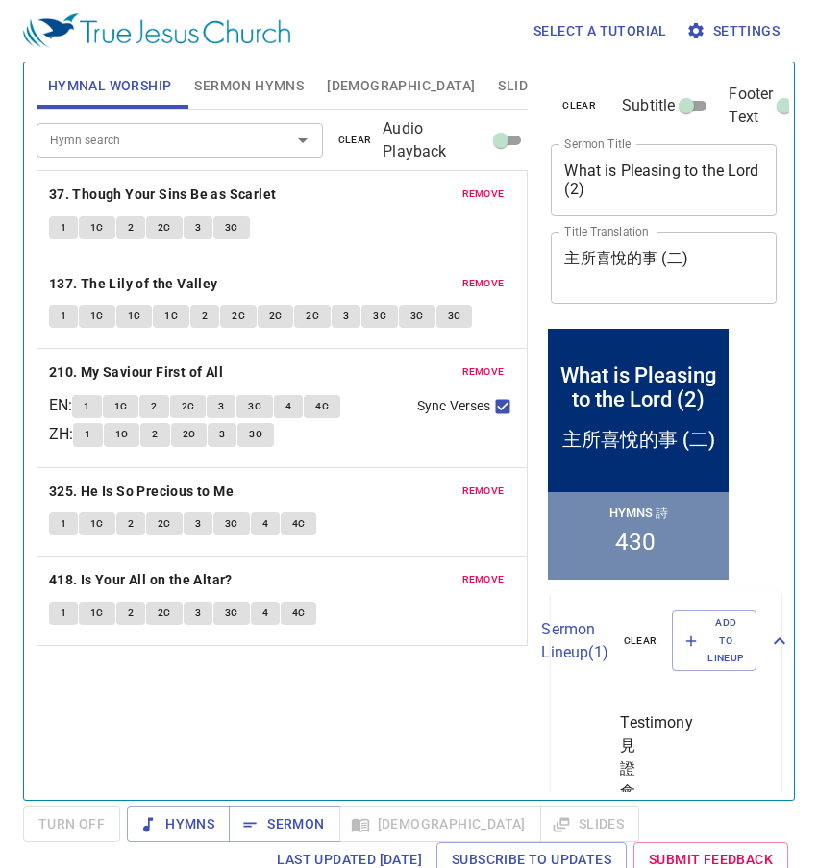
click at [647, 473] on div at bounding box center [638, 481] width 181 height 20
click at [208, 818] on span "Hymns" at bounding box center [178, 825] width 72 height 24
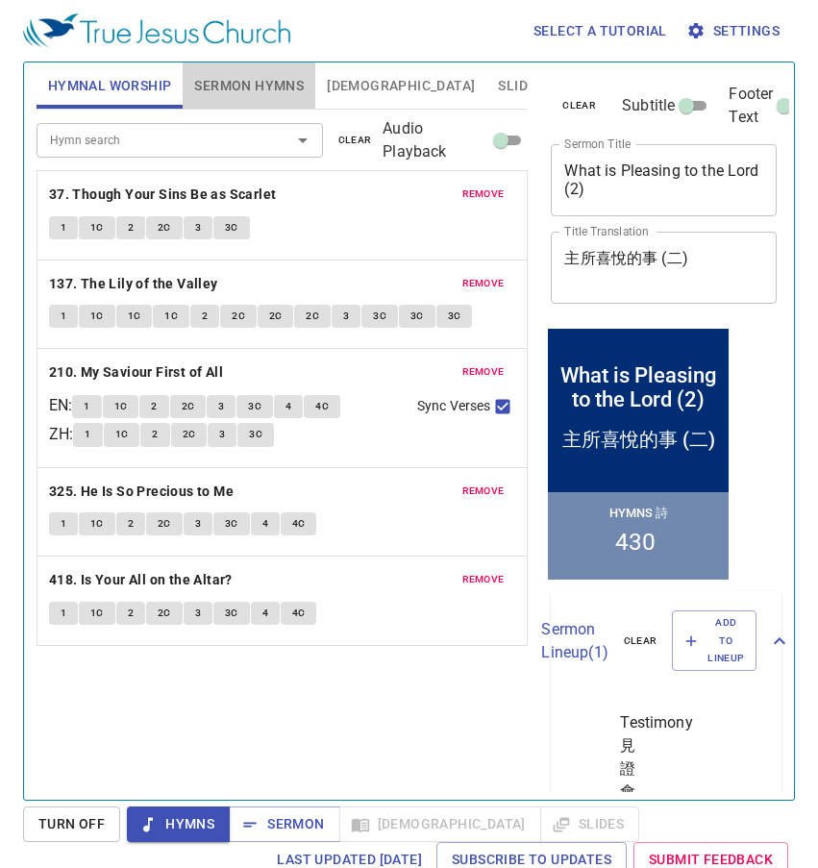
click at [267, 88] on span "Sermon Hymns" at bounding box center [249, 86] width 110 height 24
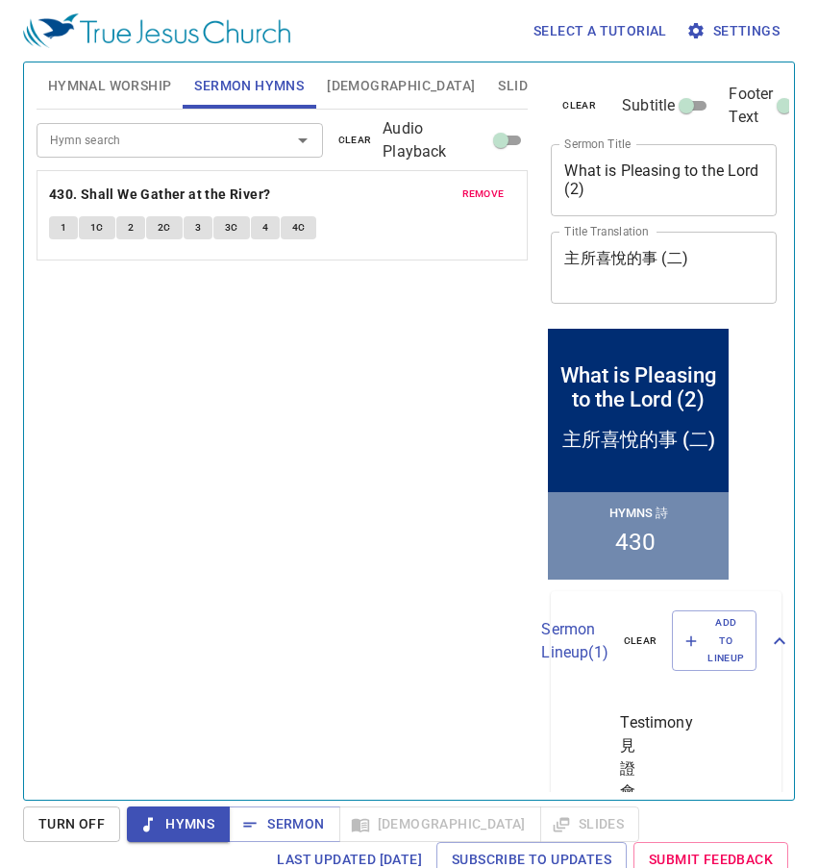
click at [120, 68] on button "Hymnal Worship" at bounding box center [110, 86] width 147 height 46
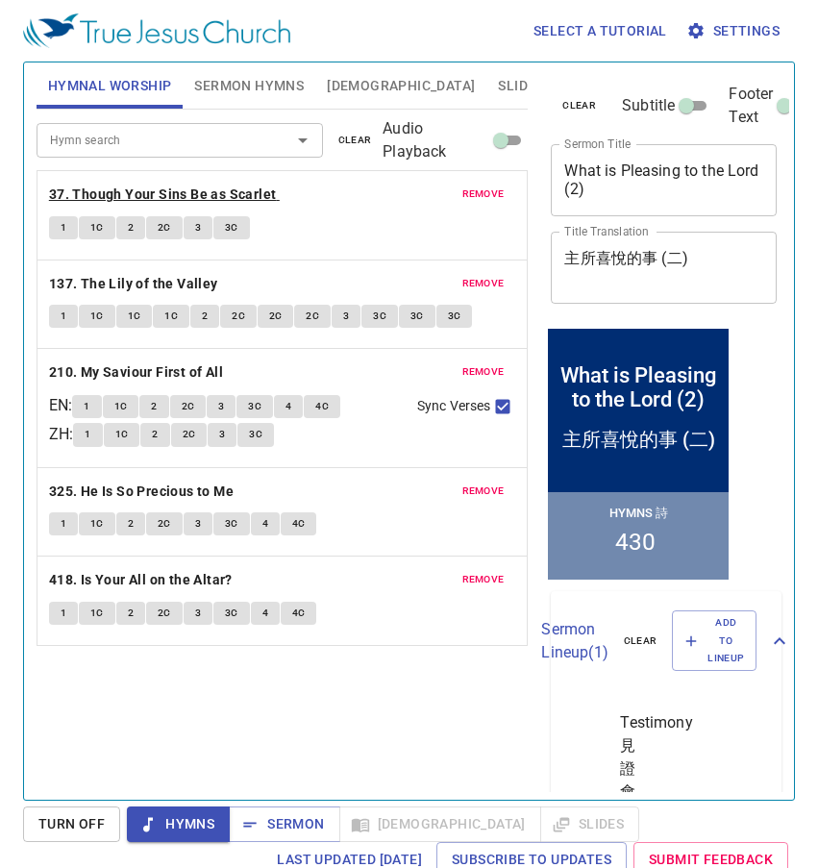
click at [100, 198] on b "37. Though Your Sins Be as Scarlet" at bounding box center [163, 195] width 228 height 24
click at [63, 228] on span "1" at bounding box center [64, 227] width 6 height 17
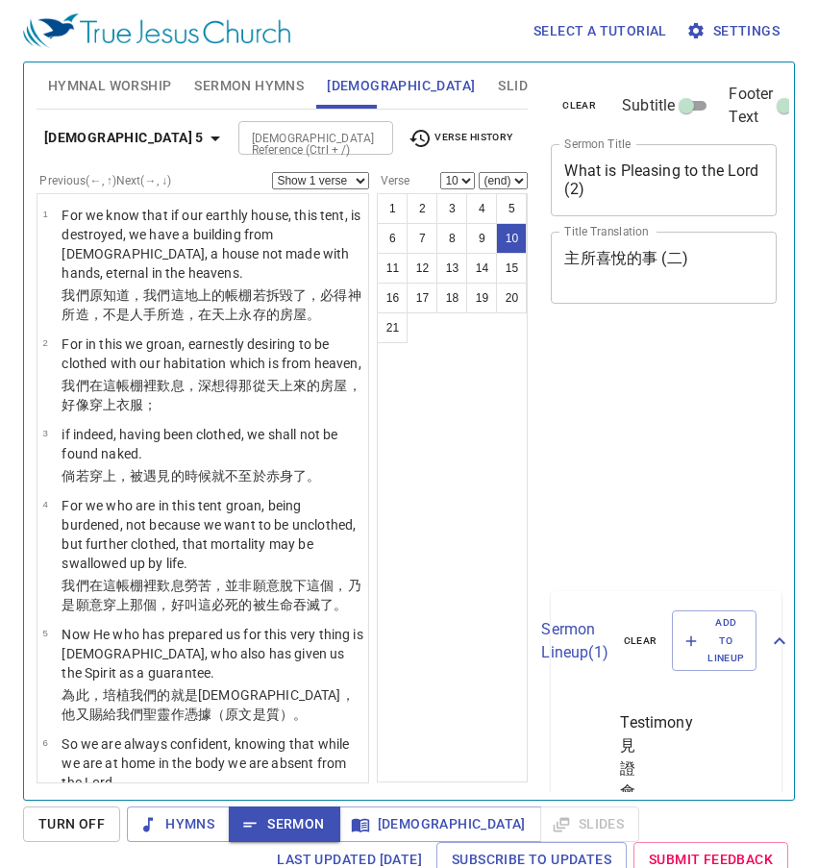
select select "10"
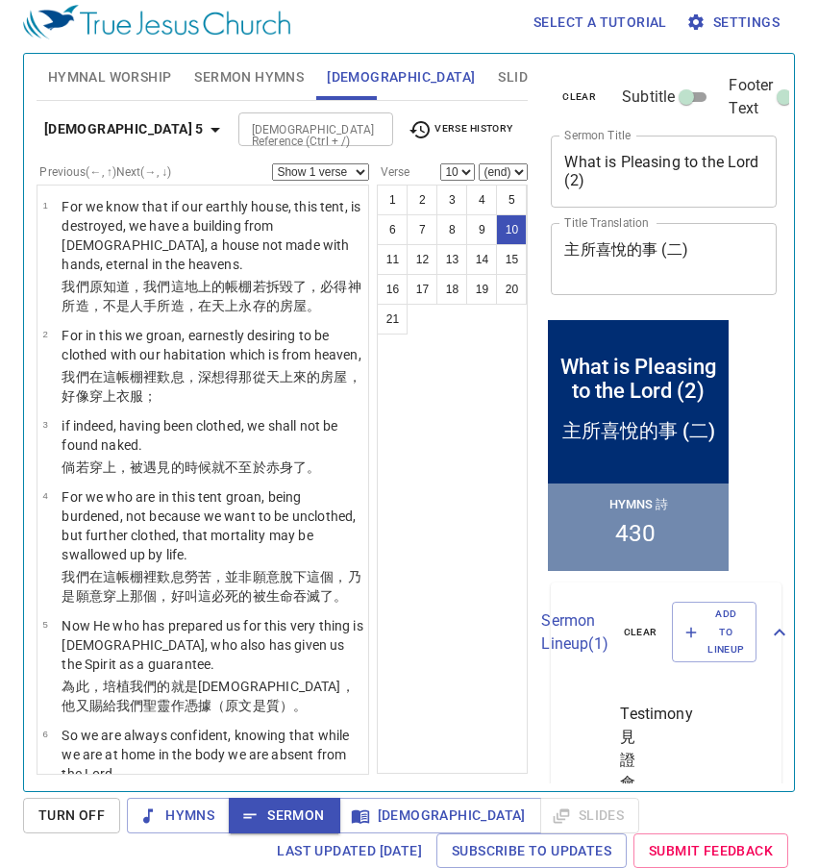
scroll to position [578, 0]
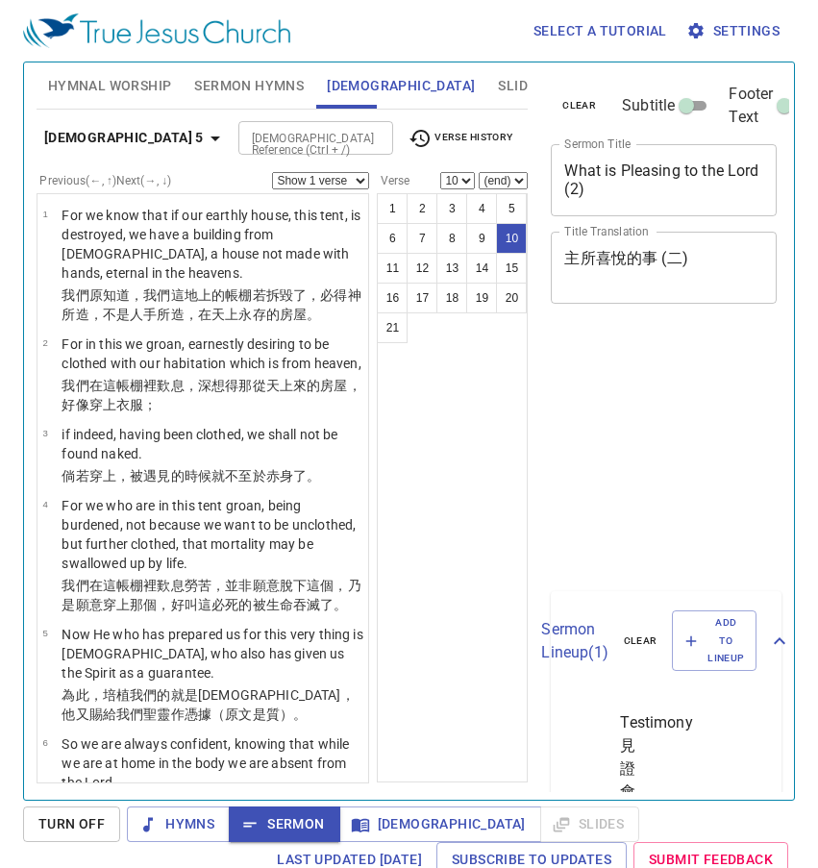
select select "10"
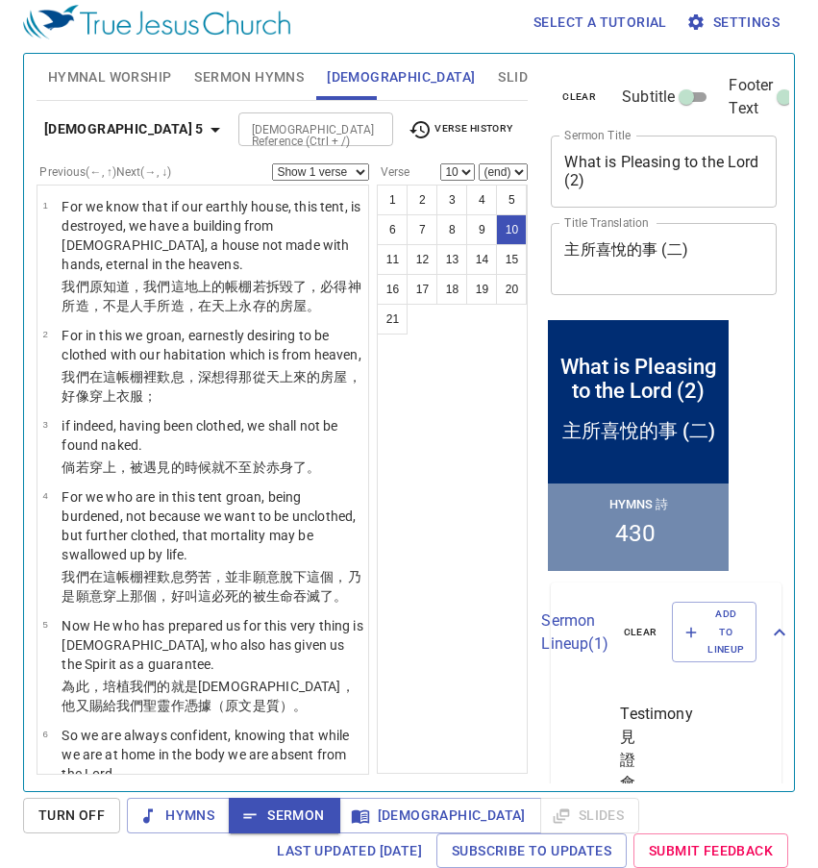
scroll to position [578, 0]
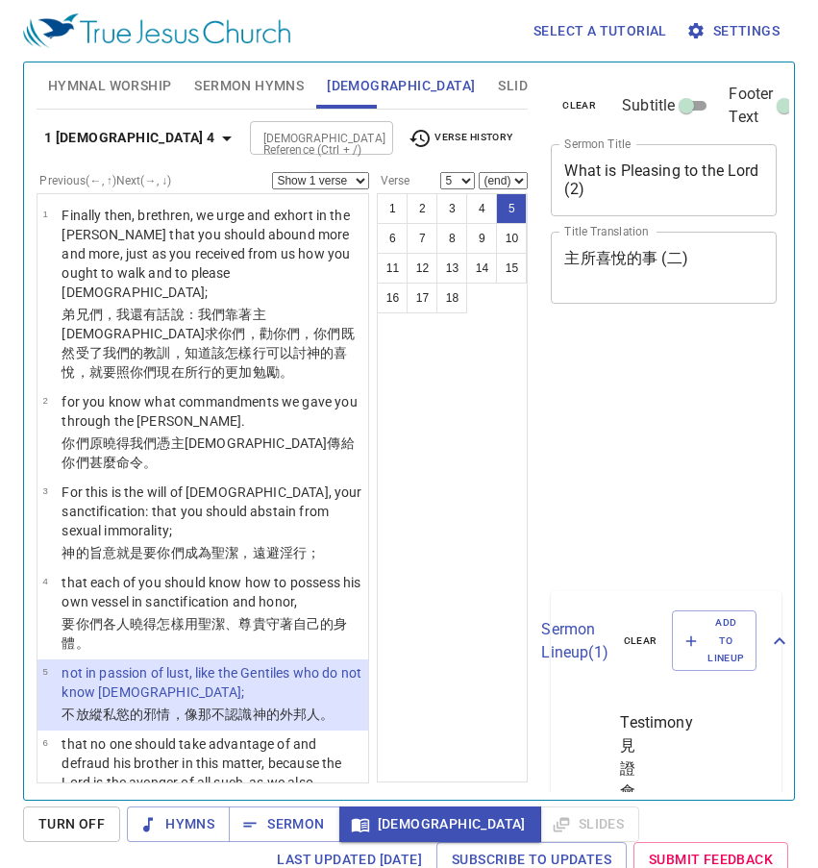
select select "5"
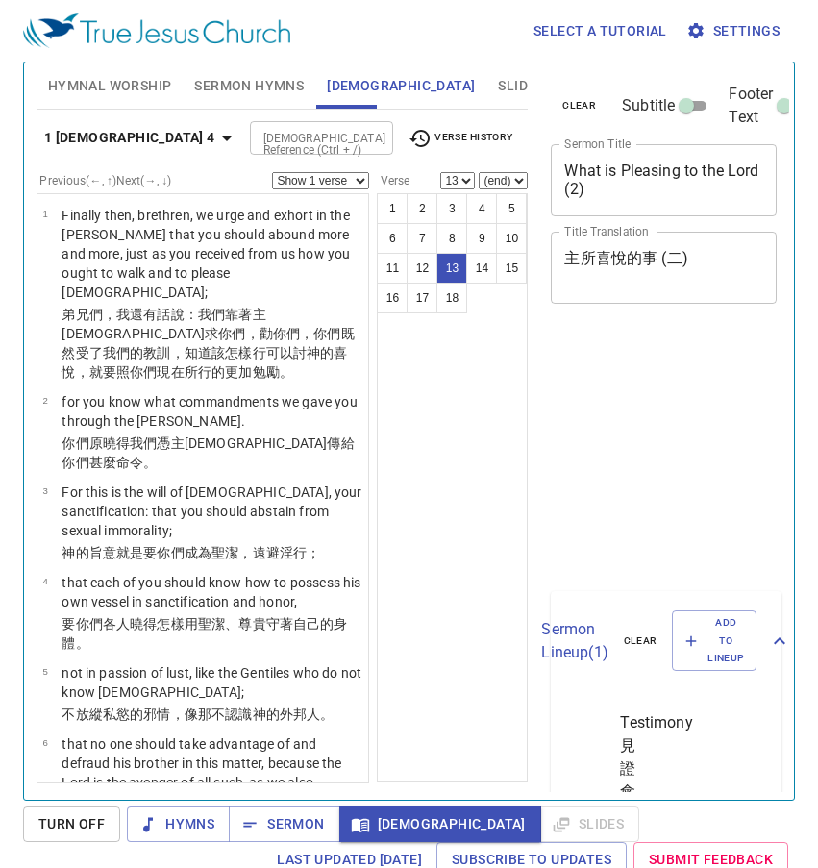
select select "13"
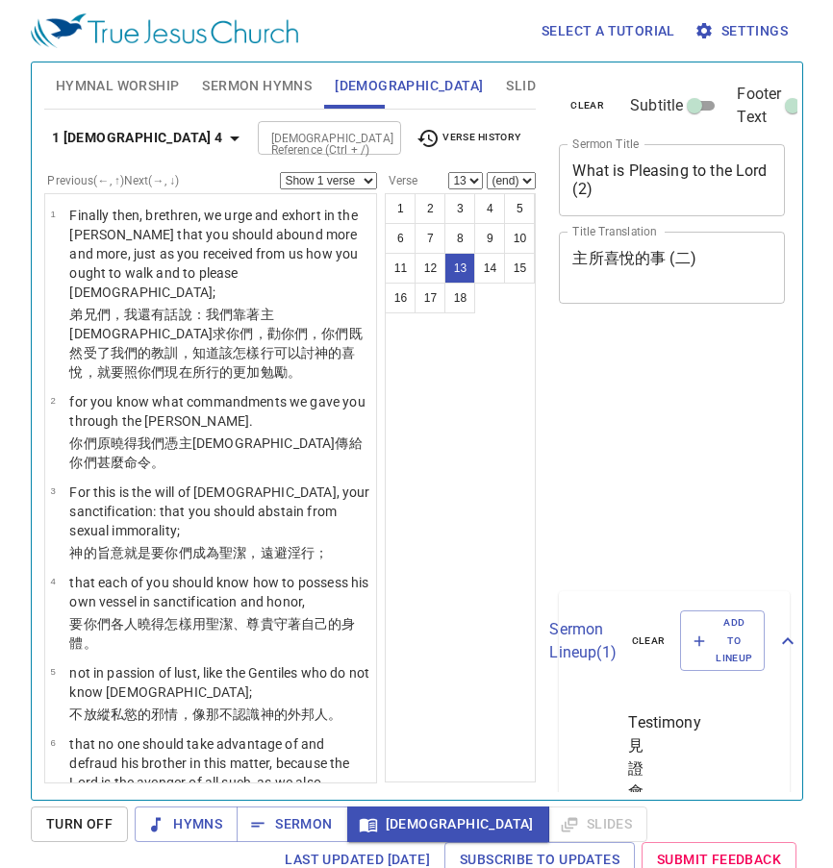
scroll to position [9, 0]
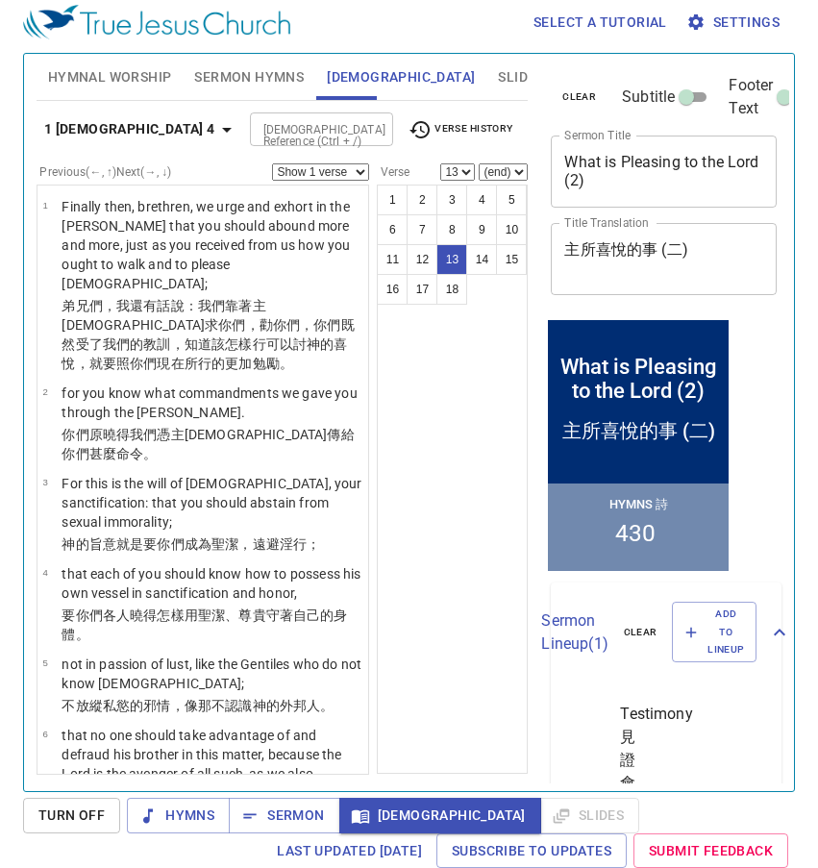
click at [322, 115] on div "[DEMOGRAPHIC_DATA] Reference (Ctrl + /)" at bounding box center [321, 130] width 143 height 34
click at [407, 122] on button "Verse History" at bounding box center [460, 129] width 127 height 29
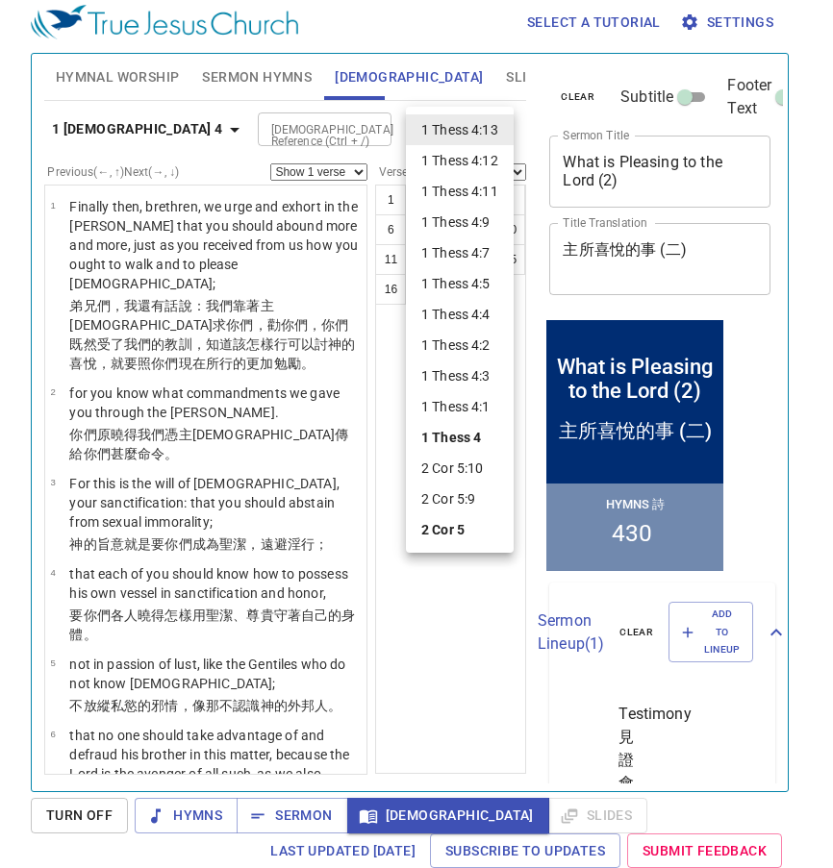
scroll to position [946, 0]
